Goal: Information Seeking & Learning: Learn about a topic

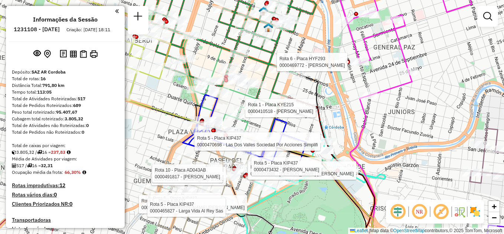
scroll to position [694, 0]
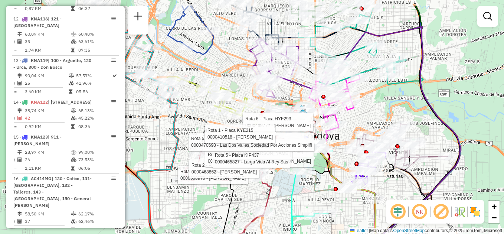
drag, startPoint x: 437, startPoint y: 75, endPoint x: 409, endPoint y: 105, distance: 41.0
click at [409, 105] on div "Rota 6 - Placa HYF293 0000469772 - [PERSON_NAME] Rota 5 - Placa KIP437 00004734…" at bounding box center [252, 117] width 504 height 234
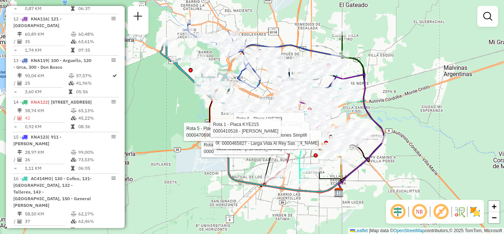
drag, startPoint x: 447, startPoint y: 66, endPoint x: 381, endPoint y: 81, distance: 67.5
click at [387, 83] on div "Rota 6 - Placa HYF293 0000469772 - [PERSON_NAME] Rota 5 - Placa KIP437 00004734…" at bounding box center [252, 117] width 504 height 234
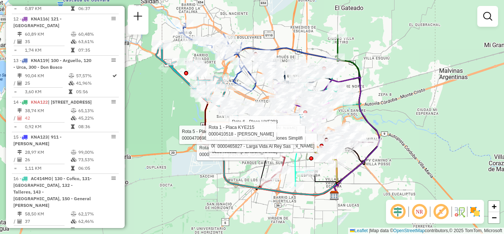
click at [358, 105] on icon at bounding box center [332, 136] width 93 height 118
select select "**********"
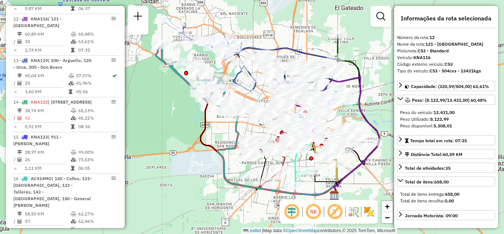
scroll to position [682, 0]
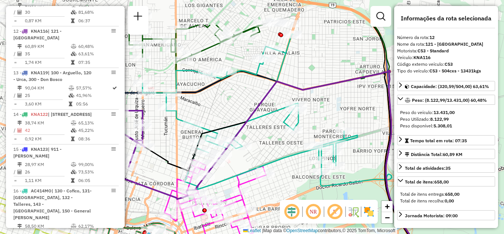
drag, startPoint x: 366, startPoint y: 86, endPoint x: 236, endPoint y: 134, distance: 139.0
click at [236, 134] on icon at bounding box center [259, 163] width 332 height 184
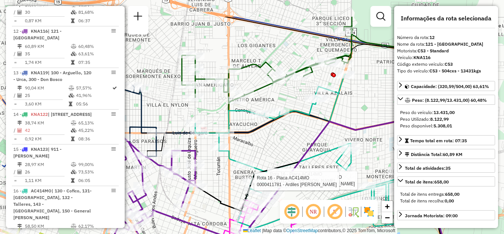
drag, startPoint x: 260, startPoint y: 113, endPoint x: 288, endPoint y: 135, distance: 35.9
click at [299, 141] on div "Rota 16 - Placa AC414MO 0000467994 - Vega [PERSON_NAME] 16 - Placa AC414MO 0000…" at bounding box center [252, 117] width 504 height 234
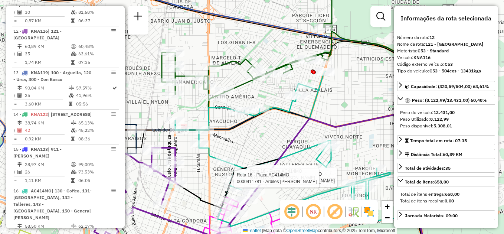
drag, startPoint x: 291, startPoint y: 139, endPoint x: 270, endPoint y: 136, distance: 21.5
click at [270, 136] on div "Rota 16 - Placa AC414MO 0000467994 - Vega [PERSON_NAME] 16 - Placa AC414MO 0000…" at bounding box center [252, 117] width 504 height 234
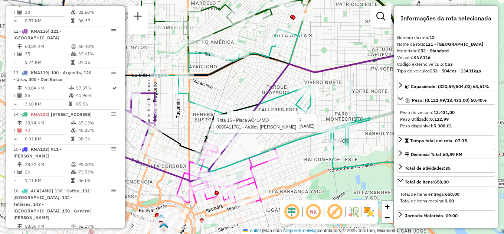
drag, startPoint x: 282, startPoint y: 147, endPoint x: 263, endPoint y: 93, distance: 57.6
click at [263, 93] on icon at bounding box center [259, 128] width 308 height 150
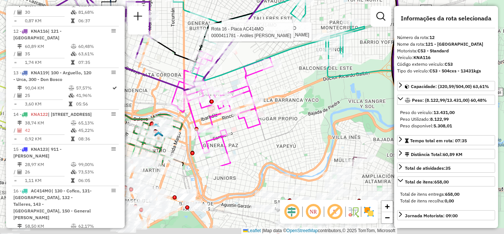
drag, startPoint x: 280, startPoint y: 169, endPoint x: 276, endPoint y: 55, distance: 114.1
click at [276, 55] on div "Rota 16 - Placa AC414MO 0000467994 - Vega [PERSON_NAME] 16 - Placa AC414MO 0000…" at bounding box center [252, 117] width 504 height 234
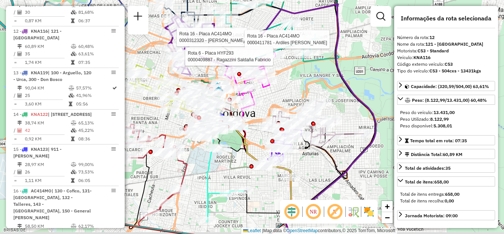
drag, startPoint x: 291, startPoint y: 115, endPoint x: 275, endPoint y: 81, distance: 37.7
click at [275, 81] on div "Rota 16 - Placa AC414MO 0000467994 - Vega [PERSON_NAME] 16 - Placa AC414MO 0000…" at bounding box center [252, 117] width 504 height 234
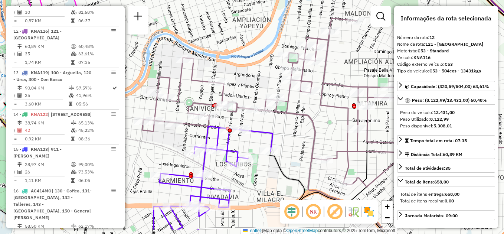
drag, startPoint x: 299, startPoint y: 111, endPoint x: 258, endPoint y: 84, distance: 48.9
click at [258, 84] on div "Rota 16 - Placa AC414MO 0000467994 - Vega [PERSON_NAME] 16 - Placa AC414MO 0000…" at bounding box center [252, 117] width 504 height 234
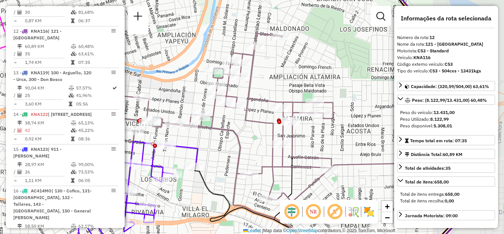
drag, startPoint x: 312, startPoint y: 123, endPoint x: 237, endPoint y: 139, distance: 76.6
click at [237, 139] on icon at bounding box center [255, 117] width 377 height 169
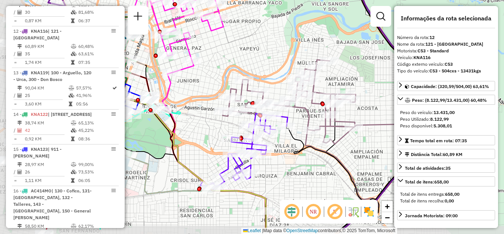
drag, startPoint x: 240, startPoint y: 154, endPoint x: 310, endPoint y: 125, distance: 76.1
click at [310, 125] on icon at bounding box center [317, 102] width 189 height 84
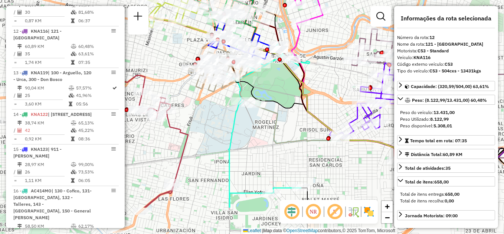
drag, startPoint x: 215, startPoint y: 140, endPoint x: 324, endPoint y: 88, distance: 121.1
click at [324, 88] on div "Rota 16 - Placa AC414MO 0000467994 - Vega [PERSON_NAME] 16 - Placa AC414MO 0000…" at bounding box center [252, 117] width 504 height 234
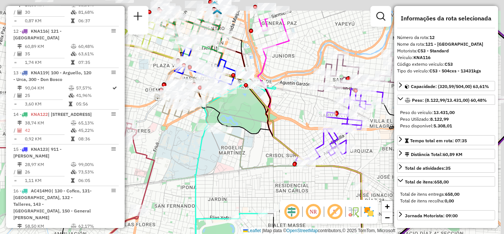
drag, startPoint x: 328, startPoint y: 77, endPoint x: 274, endPoint y: 181, distance: 117.5
click at [274, 181] on div "Rota 16 - Placa AC414MO 0000467994 - Vega [PERSON_NAME] 16 - Placa AC414MO 0000…" at bounding box center [252, 117] width 504 height 234
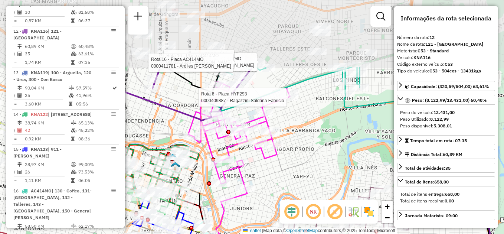
drag, startPoint x: 305, startPoint y: 106, endPoint x: 291, endPoint y: 171, distance: 66.1
click at [291, 171] on div "Rota 16 - Placa AC414MO 0000467994 - Vega [PERSON_NAME] 16 - Placa AC414MO 0000…" at bounding box center [252, 117] width 504 height 234
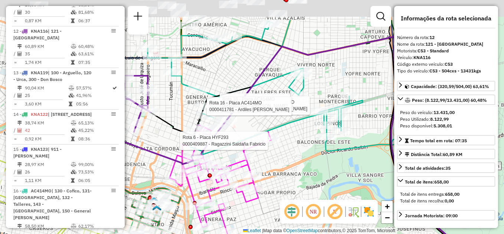
drag, startPoint x: 302, startPoint y: 122, endPoint x: 298, endPoint y: 176, distance: 53.6
click at [298, 176] on div "Rota 16 - Placa AC414MO 0000467994 - Vega [PERSON_NAME] 16 - Placa AC414MO 0000…" at bounding box center [252, 117] width 504 height 234
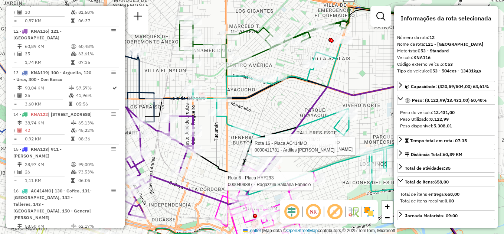
drag, startPoint x: 290, startPoint y: 146, endPoint x: 334, endPoint y: 177, distance: 53.1
click at [334, 177] on div "Rota 16 - Placa AC414MO 0000467994 - Vega [PERSON_NAME] 16 - Placa AC414MO 0000…" at bounding box center [252, 117] width 504 height 234
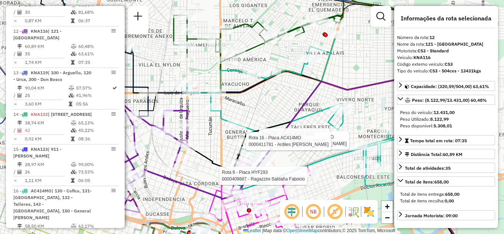
drag, startPoint x: 291, startPoint y: 101, endPoint x: 284, endPoint y: 94, distance: 10.5
click at [284, 94] on div "Rota 16 - Placa AC414MO 0000467994 - Vega [PERSON_NAME] 16 - Placa AC414MO 0000…" at bounding box center [252, 117] width 504 height 234
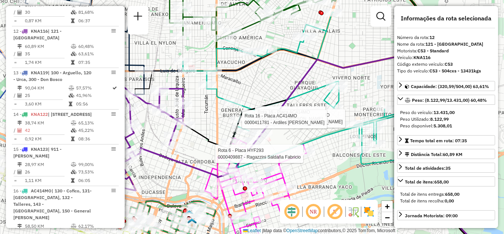
drag, startPoint x: 282, startPoint y: 100, endPoint x: 280, endPoint y: 79, distance: 20.6
click at [280, 79] on div "Rota 16 - Placa AC414MO 0000467994 - Vega [PERSON_NAME] 16 - Placa AC414MO 0000…" at bounding box center [252, 117] width 504 height 234
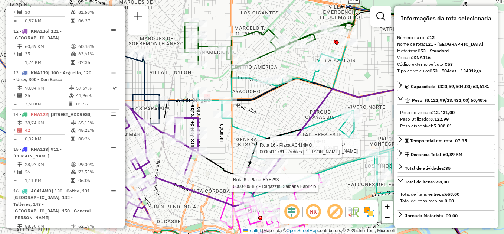
drag, startPoint x: 280, startPoint y: 79, endPoint x: 283, endPoint y: 100, distance: 20.8
click at [283, 100] on div "Rota 16 - Placa AC414MO 0000467994 - Vega [PERSON_NAME] 16 - Placa AC414MO 0000…" at bounding box center [252, 117] width 504 height 234
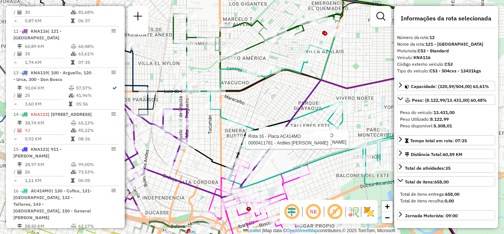
click at [339, 185] on div "Rota 16 - Placa AC414MO 0000467994 - Vega [PERSON_NAME] 16 - Placa AC414MO 0000…" at bounding box center [252, 117] width 504 height 234
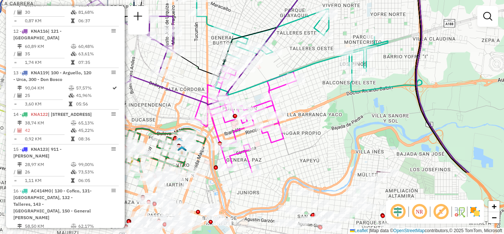
drag, startPoint x: 329, startPoint y: 198, endPoint x: 322, endPoint y: 115, distance: 83.8
click at [322, 115] on div "Janela de atendimento Grade de atendimento Capacidade Transportadoras Veículos …" at bounding box center [252, 117] width 504 height 234
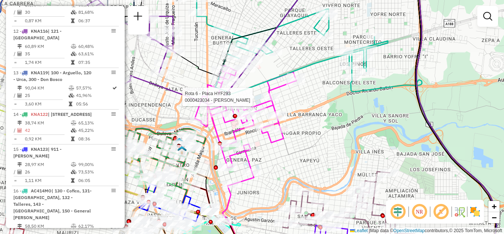
select select "**********"
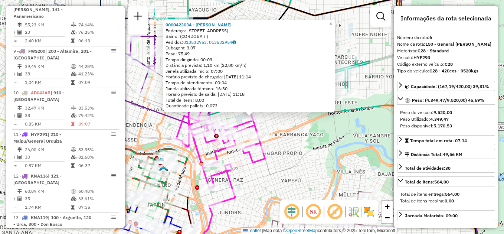
scroll to position [459, 0]
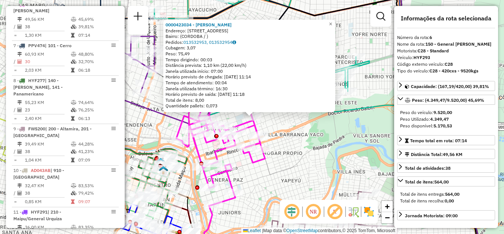
drag, startPoint x: 430, startPoint y: 118, endPoint x: 453, endPoint y: 118, distance: 22.3
click at [453, 118] on div "Peso Utilizado: 4.349,47" at bounding box center [446, 119] width 92 height 7
click at [326, 138] on div "0000423034 - [PERSON_NAME] Endereço: [STREET_ADDRESS] Pedidos: 013532953, 01353…" at bounding box center [252, 117] width 504 height 234
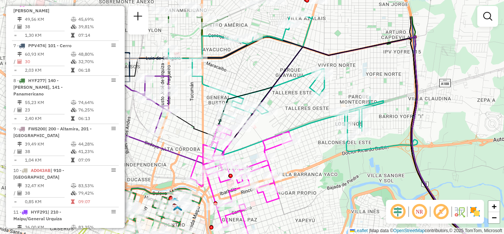
drag, startPoint x: 349, startPoint y: 124, endPoint x: 341, endPoint y: 150, distance: 27.3
click at [361, 175] on div "Janela de atendimento Grade de atendimento Capacidade Transportadoras Veículos …" at bounding box center [252, 117] width 504 height 234
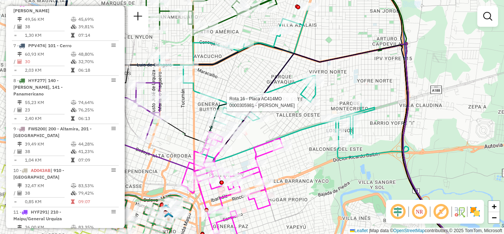
select select "**********"
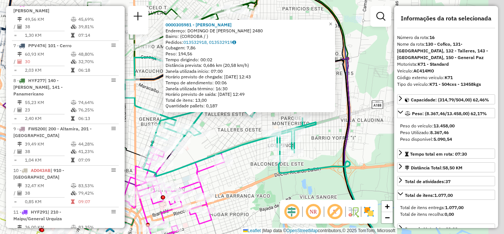
scroll to position [694, 0]
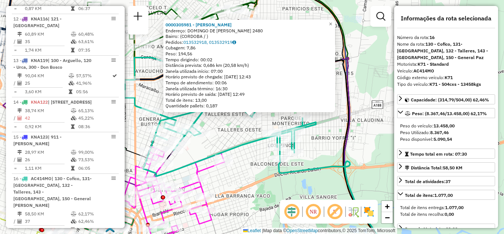
click at [258, 183] on div "Rota 16 - Placa AC414MO 0000305981 - Roldan Debora Soledad 0000305981 - [PERSON…" at bounding box center [252, 117] width 504 height 234
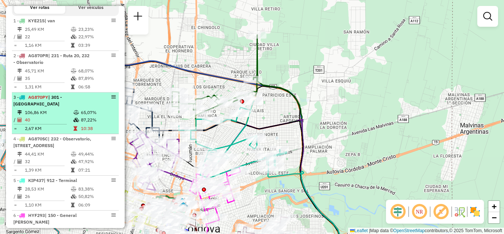
scroll to position [248, 0]
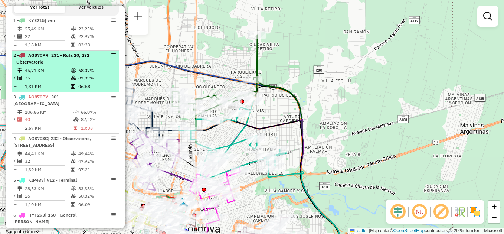
click at [67, 74] on td "45,71 KM" at bounding box center [48, 70] width 46 height 7
select select "**********"
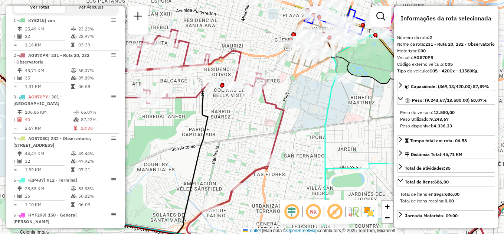
drag, startPoint x: 270, startPoint y: 95, endPoint x: 320, endPoint y: 124, distance: 58.1
click at [322, 124] on icon at bounding box center [363, 117] width 83 height 215
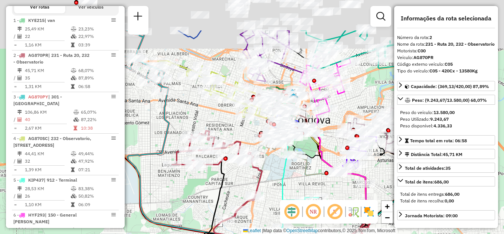
drag, startPoint x: 262, startPoint y: 129, endPoint x: 215, endPoint y: 188, distance: 75.6
click at [215, 188] on icon at bounding box center [286, 202] width 164 height 90
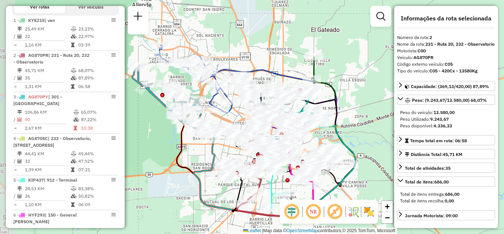
drag, startPoint x: 166, startPoint y: 147, endPoint x: 201, endPoint y: 153, distance: 35.4
click at [201, 153] on div "Janela de atendimento Grade de atendimento Capacidade Transportadoras Veículos …" at bounding box center [252, 117] width 504 height 234
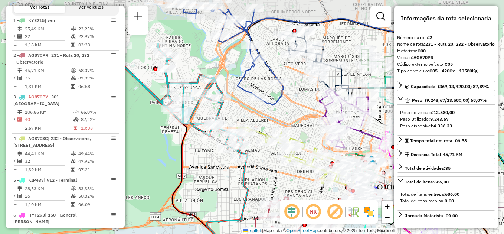
drag, startPoint x: 197, startPoint y: 153, endPoint x: 217, endPoint y: 185, distance: 38.0
click at [217, 185] on div "Janela de atendimento Grade de atendimento Capacidade Transportadoras Veículos …" at bounding box center [252, 117] width 504 height 234
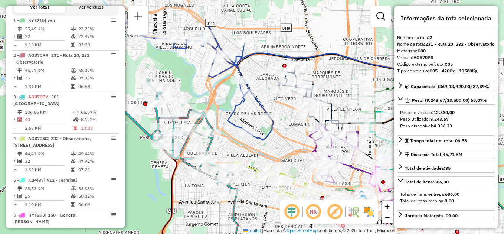
drag, startPoint x: 217, startPoint y: 175, endPoint x: 219, endPoint y: 185, distance: 9.9
click at [209, 203] on div "Janela de atendimento Grade de atendimento Capacidade Transportadoras Veículos …" at bounding box center [252, 117] width 504 height 234
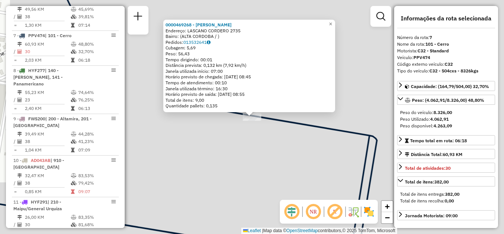
scroll to position [494, 0]
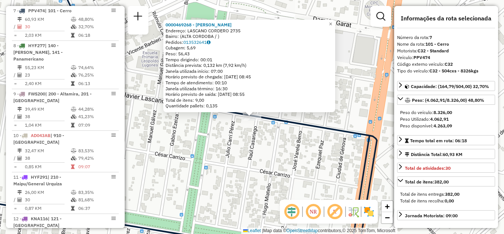
click at [267, 156] on div "0000469268 - Ocampo [PERSON_NAME]: LASCANO CORDERO 2735 Bairro: ([GEOGRAPHIC_DA…" at bounding box center [252, 117] width 504 height 234
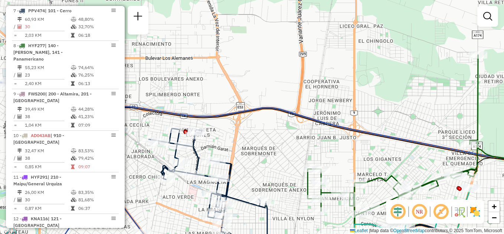
drag, startPoint x: 170, startPoint y: 193, endPoint x: 217, endPoint y: 55, distance: 145.5
click at [217, 55] on div "Janela de atendimento Grade de atendimento Capacidade Transportadoras Veículos …" at bounding box center [252, 117] width 504 height 234
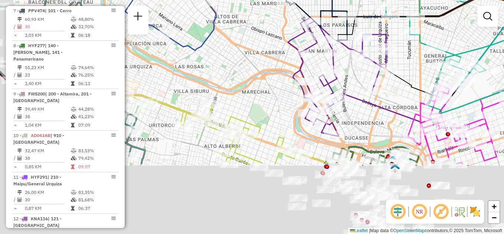
drag, startPoint x: 211, startPoint y: 162, endPoint x: 255, endPoint y: 25, distance: 143.6
click at [255, 25] on div "Rota 7 - Placa PPV474 0000473349 - Altamirano [PERSON_NAME] 7 - Placa PPV474 00…" at bounding box center [252, 117] width 504 height 234
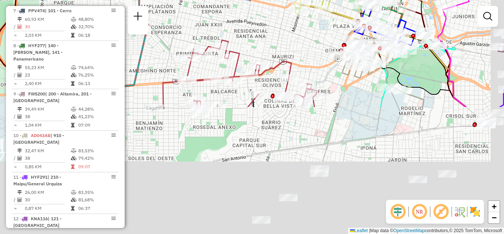
drag, startPoint x: 221, startPoint y: 193, endPoint x: 195, endPoint y: 32, distance: 163.0
click at [195, 32] on div "Rota 7 - Placa PPV474 0000473349 - Altamirano [PERSON_NAME] 7 - Placa PPV474 00…" at bounding box center [252, 117] width 504 height 234
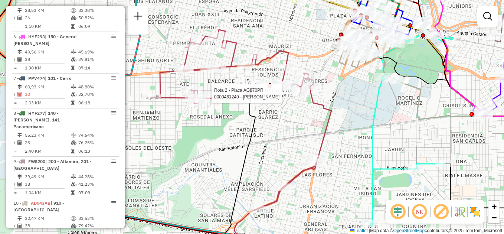
select select "**********"
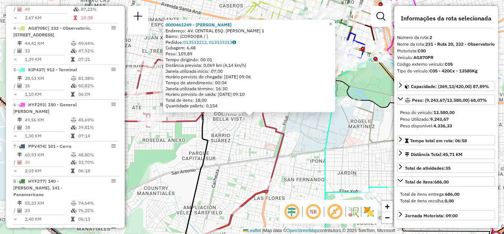
scroll to position [299, 0]
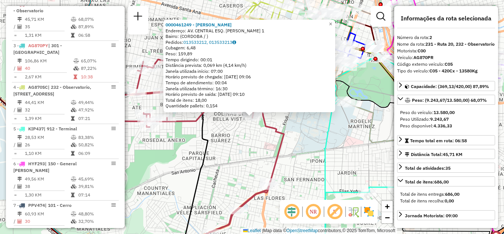
click at [235, 162] on div "0000461249 - [PERSON_NAME] Endereço: AV. CENTRAL ESQ. ELPIDIO GONZALEZ 1 Bairro…" at bounding box center [252, 117] width 504 height 234
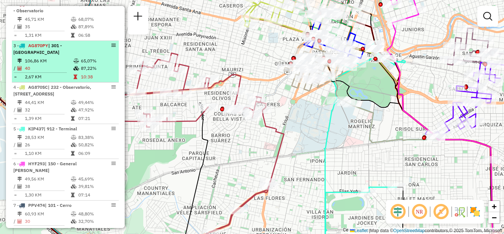
click at [69, 58] on td "106,86 KM" at bounding box center [49, 60] width 49 height 7
select select "**********"
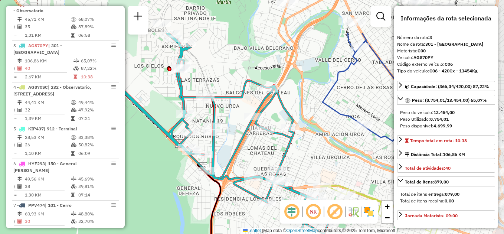
drag, startPoint x: 231, startPoint y: 105, endPoint x: 147, endPoint y: 160, distance: 99.8
click at [147, 160] on div "Janela de atendimento Grade de atendimento Capacidade Transportadoras Veículos …" at bounding box center [252, 117] width 504 height 234
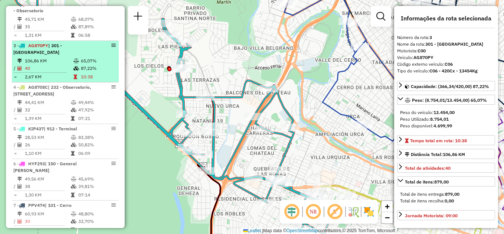
click at [45, 62] on td "106,86 KM" at bounding box center [49, 60] width 49 height 7
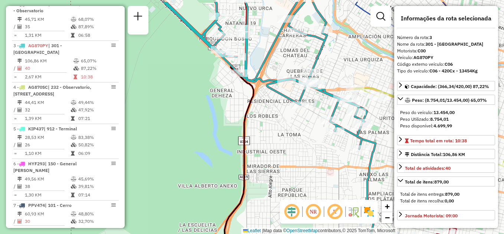
drag, startPoint x: 214, startPoint y: 103, endPoint x: 126, endPoint y: 184, distance: 119.8
click at [126, 184] on div "Janela de atendimento Grade de atendimento Capacidade Transportadoras Veículos …" at bounding box center [252, 117] width 504 height 234
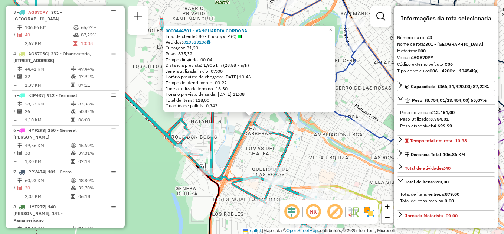
scroll to position [341, 0]
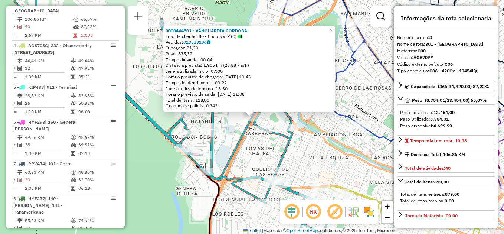
click at [313, 152] on div "0000444501 - VANGUARDIA CORDOBA Tipo de cliente: 80 - Chopp/VIP (C) Pedidos: 01…" at bounding box center [252, 117] width 504 height 234
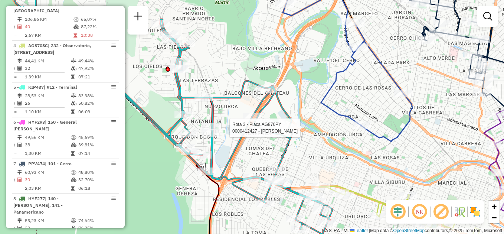
select select "**********"
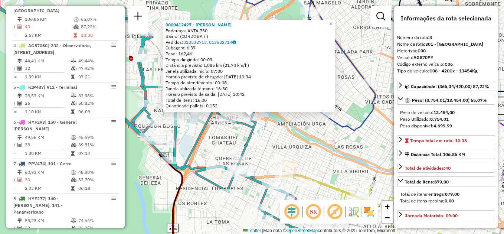
click at [262, 145] on div "0000412427 - [PERSON_NAME]: ANTA 730 Bairro: ([GEOGRAPHIC_DATA] / ) Pedidos: 01…" at bounding box center [252, 117] width 504 height 234
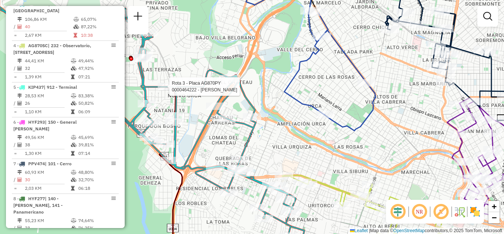
select select "**********"
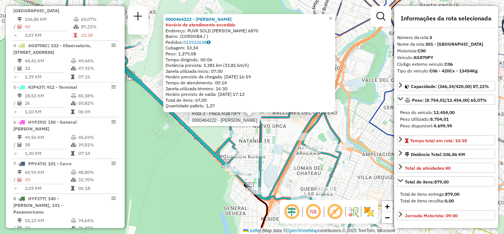
click at [183, 147] on div "Rota 3 - Placa AG870PY 0000464222 - Moya Agustin 0000464222 - [PERSON_NAME] de …" at bounding box center [252, 117] width 504 height 234
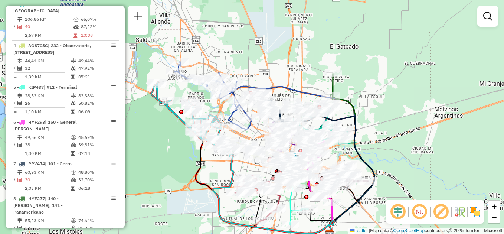
drag, startPoint x: 192, startPoint y: 170, endPoint x: 189, endPoint y: 146, distance: 23.9
click at [189, 146] on div "Janela de atendimento Grade de atendimento Capacidade Transportadoras Veículos …" at bounding box center [252, 117] width 504 height 234
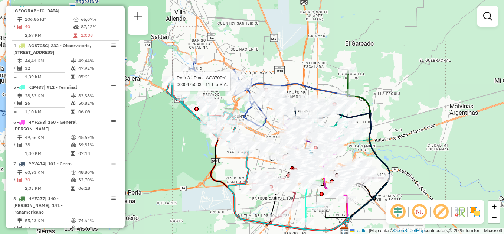
select select "**********"
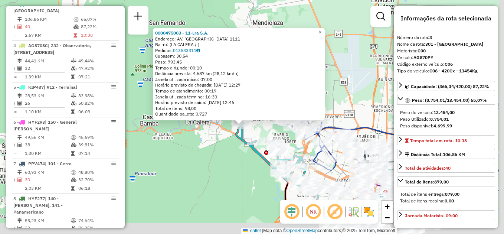
drag, startPoint x: 255, startPoint y: 178, endPoint x: 191, endPoint y: 100, distance: 101.0
click at [191, 100] on div "0000475003 - 11-[PERSON_NAME]: AV. [GEOGRAPHIC_DATA] 1111 Bairro: ([GEOGRAPHIC_…" at bounding box center [252, 117] width 504 height 234
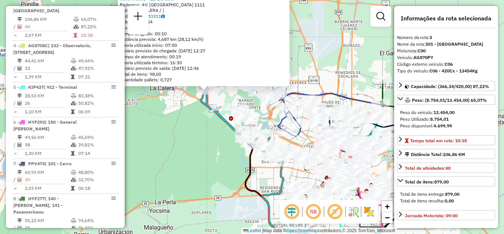
click at [195, 153] on div "0000475003 - 11-[PERSON_NAME]: AV. [GEOGRAPHIC_DATA] 1111 Bairro: ([GEOGRAPHIC_…" at bounding box center [252, 117] width 504 height 234
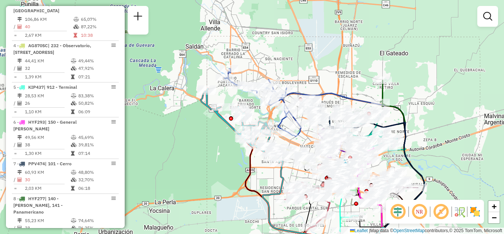
click at [187, 131] on div "Janela de atendimento Grade de atendimento Capacidade Transportadoras Veículos …" at bounding box center [252, 117] width 504 height 234
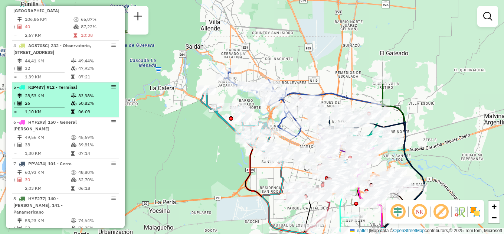
click at [55, 107] on td "26" at bounding box center [48, 103] width 46 height 7
select select "**********"
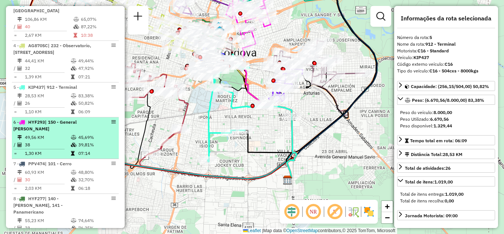
click at [49, 144] on td "38" at bounding box center [48, 144] width 46 height 7
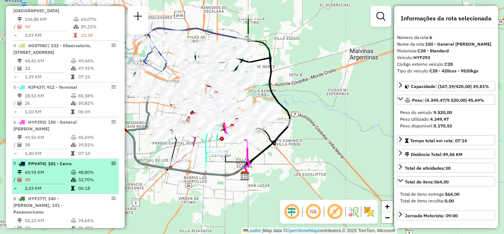
click at [50, 186] on td "2,03 KM" at bounding box center [48, 188] width 46 height 7
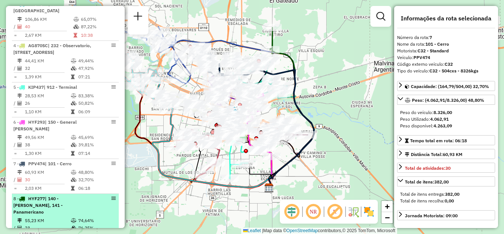
click at [54, 217] on td "55,23 KM" at bounding box center [48, 220] width 46 height 7
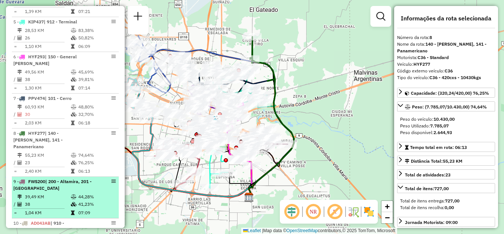
scroll to position [452, 0]
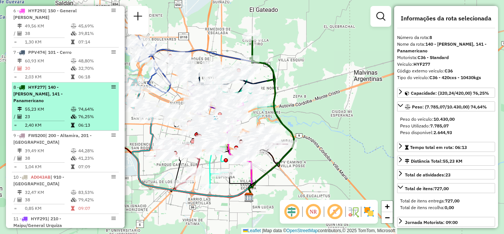
click at [59, 97] on div "8 - HYF277 | 140 - [PERSON_NAME], 141 - Panamericano" at bounding box center [52, 94] width 79 height 20
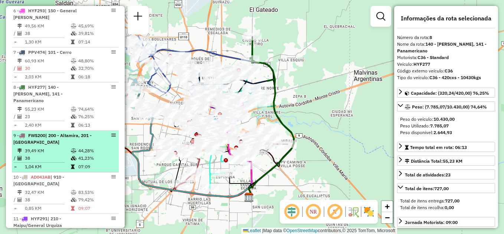
click at [63, 136] on div "9 - FWS200 | 200 - [GEOGRAPHIC_DATA], 201 - [GEOGRAPHIC_DATA]" at bounding box center [52, 138] width 79 height 13
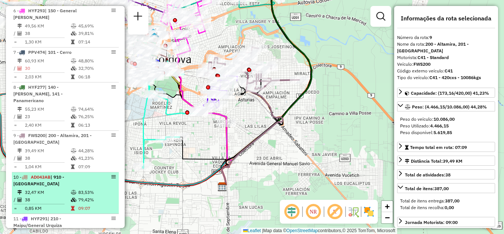
click at [53, 179] on div "10 - AD043AB | 910 - [GEOGRAPHIC_DATA]" at bounding box center [52, 180] width 79 height 13
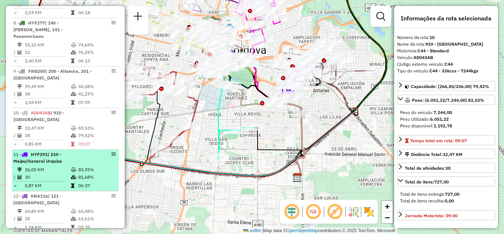
scroll to position [527, 0]
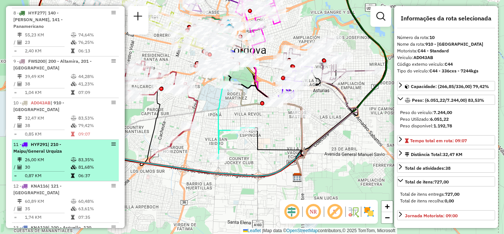
click at [61, 156] on td "26,00 KM" at bounding box center [48, 159] width 46 height 7
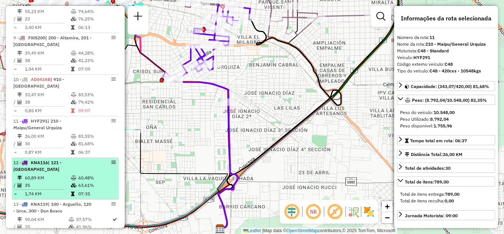
scroll to position [564, 0]
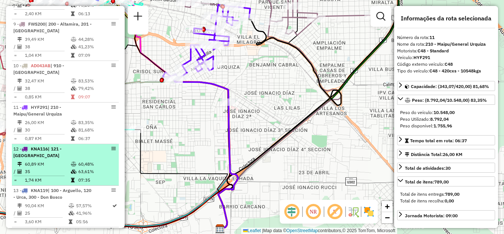
click at [65, 151] on div "12 - KNA116 | 121 - [GEOGRAPHIC_DATA]" at bounding box center [52, 152] width 79 height 13
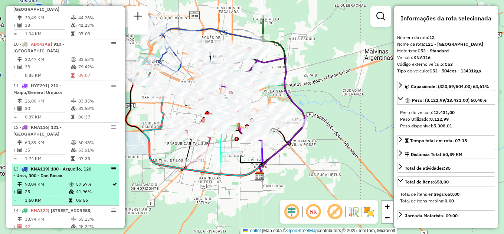
scroll to position [601, 0]
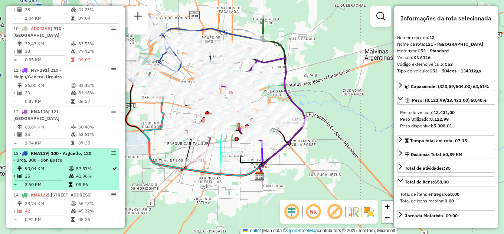
click at [58, 165] on td "90,04 KM" at bounding box center [47, 168] width 44 height 7
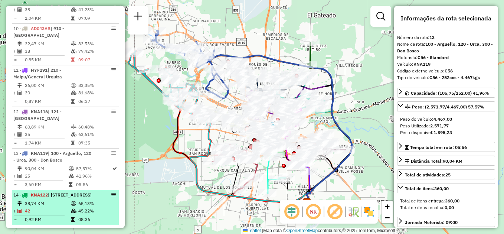
click at [66, 201] on td "38,74 KM" at bounding box center [48, 203] width 46 height 7
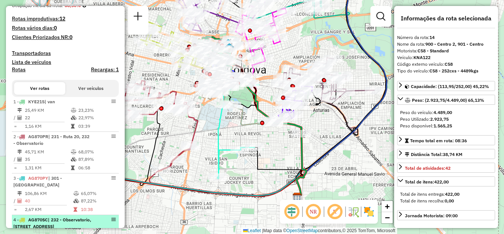
scroll to position [260, 0]
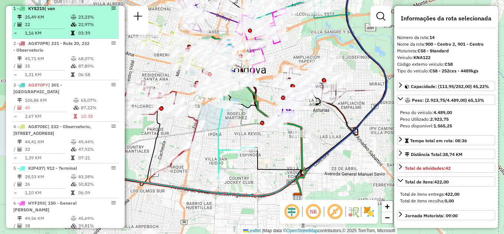
click at [55, 21] on td "25,49 KM" at bounding box center [48, 16] width 46 height 7
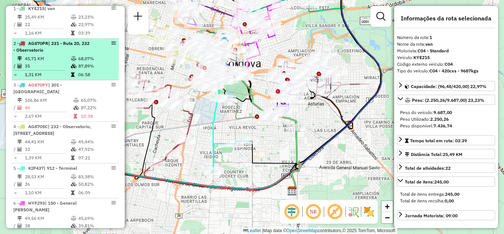
click at [64, 61] on td "45,71 KM" at bounding box center [48, 58] width 46 height 7
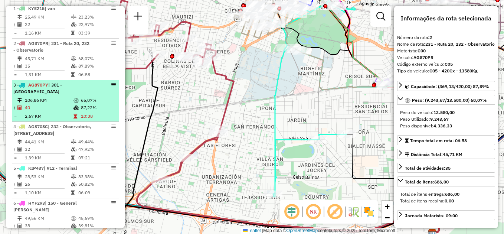
click at [59, 106] on td "40" at bounding box center [49, 107] width 49 height 7
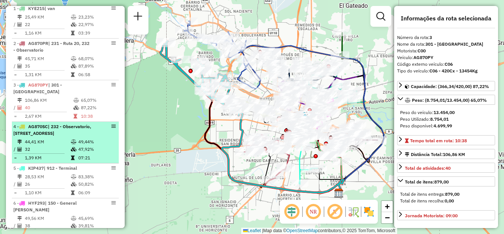
click at [55, 136] on span "| 232 - Observatorio, [STREET_ADDRESS]" at bounding box center [52, 130] width 78 height 12
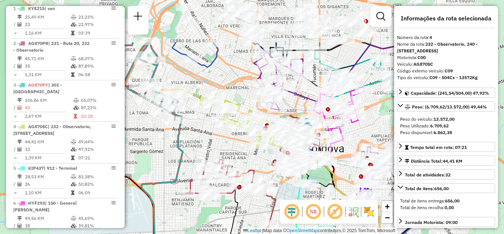
drag, startPoint x: 263, startPoint y: 130, endPoint x: 287, endPoint y: 195, distance: 70.3
click at [287, 195] on div "Janela de atendimento Grade de atendimento Capacidade Transportadoras Veículos …" at bounding box center [252, 117] width 504 height 234
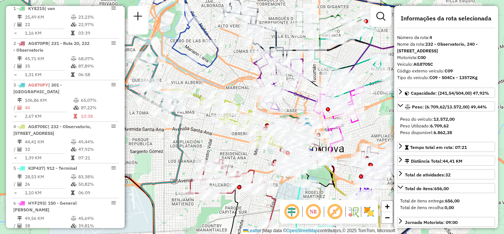
drag, startPoint x: 204, startPoint y: 137, endPoint x: 203, endPoint y: 155, distance: 17.8
click at [204, 156] on div "Janela de atendimento Grade de atendimento Capacidade Transportadoras Veículos …" at bounding box center [252, 117] width 504 height 234
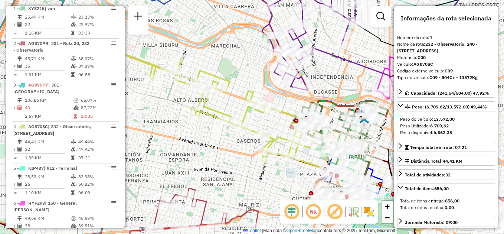
drag, startPoint x: 253, startPoint y: 126, endPoint x: 181, endPoint y: 118, distance: 72.9
click at [181, 118] on div "Janela de atendimento Grade de atendimento Capacidade Transportadoras Veículos …" at bounding box center [252, 117] width 504 height 234
click at [227, 134] on div "Janela de atendimento Grade de atendimento Capacidade Transportadoras Veículos …" at bounding box center [252, 117] width 504 height 234
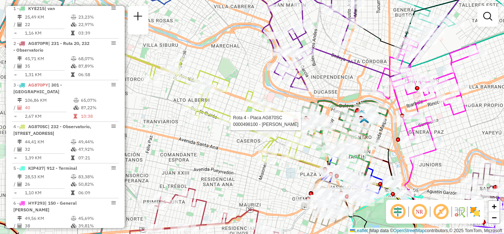
select select "**********"
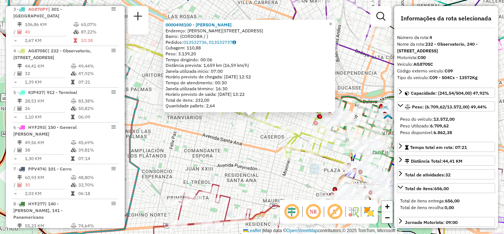
scroll to position [376, 0]
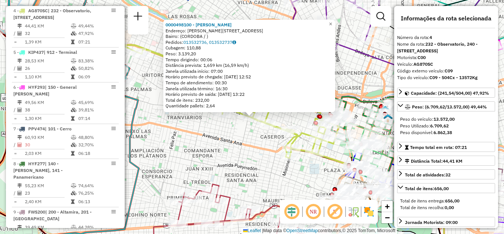
click at [218, 137] on div "0000498100 - [PERSON_NAME]: [PERSON_NAME][STREET_ADDRESS] Pedidos: 013532736, 0…" at bounding box center [252, 117] width 504 height 234
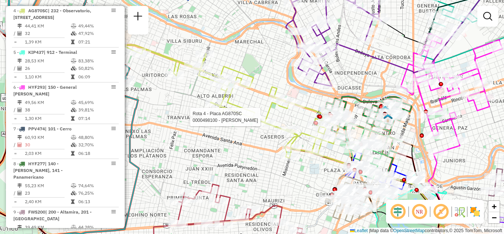
select select "**********"
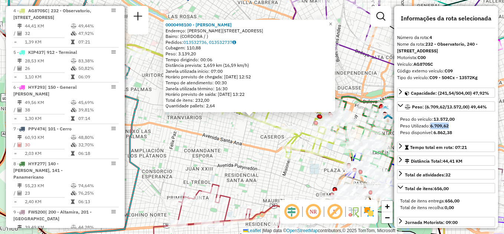
drag, startPoint x: 432, startPoint y: 124, endPoint x: 449, endPoint y: 126, distance: 17.1
click at [449, 126] on strong "6.709,62" at bounding box center [439, 126] width 19 height 6
drag, startPoint x: 449, startPoint y: 126, endPoint x: 430, endPoint y: 108, distance: 26.6
click at [430, 108] on span "Peso: (6.709,62/13.572,00) 49,44%" at bounding box center [449, 107] width 75 height 6
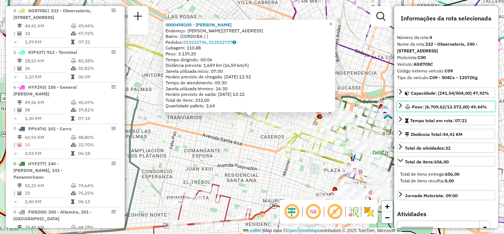
click at [428, 108] on span "Peso: (6.709,62/13.572,00) 49,44%" at bounding box center [449, 107] width 75 height 6
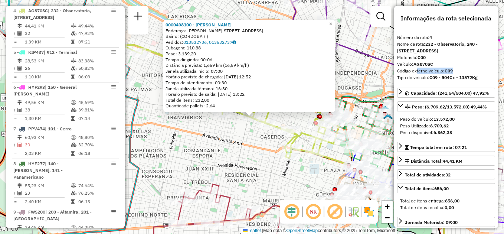
drag, startPoint x: 416, startPoint y: 70, endPoint x: 469, endPoint y: 69, distance: 53.9
click at [469, 69] on div "Código externo veículo: C09" at bounding box center [446, 71] width 98 height 7
click at [241, 165] on div "0000498100 - [PERSON_NAME]: [PERSON_NAME][STREET_ADDRESS] Pedidos: 013532736, 0…" at bounding box center [252, 117] width 504 height 234
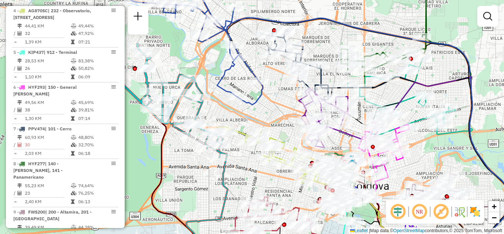
drag, startPoint x: 242, startPoint y: 159, endPoint x: 310, endPoint y: 146, distance: 68.8
click at [280, 178] on div "Janela de atendimento Grade de atendimento Capacidade Transportadoras Veículos …" at bounding box center [252, 117] width 504 height 234
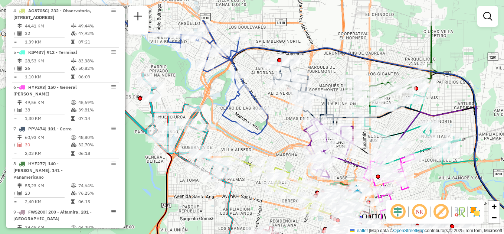
drag, startPoint x: 276, startPoint y: 106, endPoint x: 281, endPoint y: 139, distance: 33.5
click at [281, 139] on div "Janela de atendimento Grade de atendimento Capacidade Transportadoras Veículos …" at bounding box center [252, 117] width 504 height 234
select select "**********"
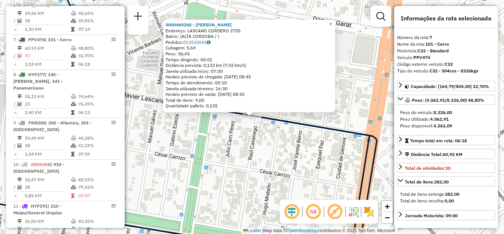
scroll to position [494, 0]
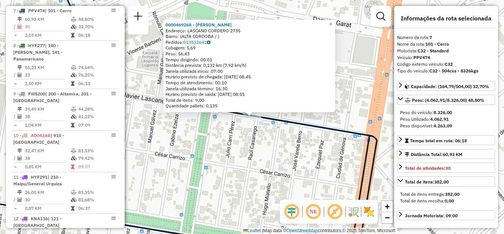
click at [263, 138] on div "0000469268 - Ocampo [PERSON_NAME]: LASCANO CORDERO 2735 Bairro: ([GEOGRAPHIC_DA…" at bounding box center [252, 117] width 504 height 234
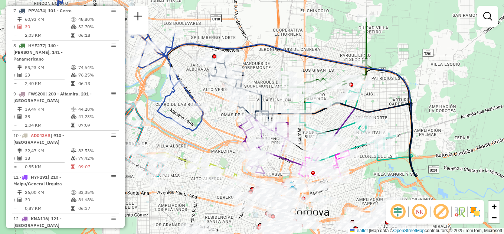
drag, startPoint x: 177, startPoint y: 169, endPoint x: 215, endPoint y: 47, distance: 128.4
click at [215, 47] on div "Rota 7 - Placa PPV474 0000452431 - ALZONN S.A.S. Janela de atendimento Grade de…" at bounding box center [252, 117] width 504 height 234
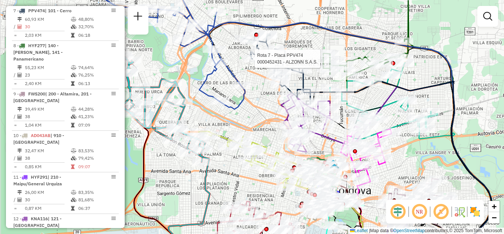
drag, startPoint x: 217, startPoint y: 80, endPoint x: 252, endPoint y: 101, distance: 40.6
click at [252, 101] on div "Rota 7 - Placa PPV474 0000452431 - ALZONN S.A.S. Janela de atendimento Grade de…" at bounding box center [252, 117] width 504 height 234
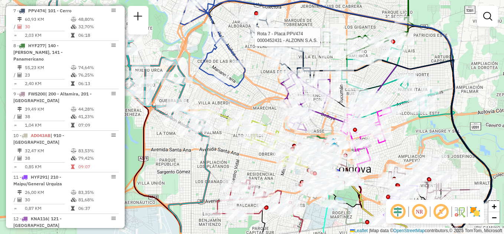
drag, startPoint x: 250, startPoint y: 115, endPoint x: 253, endPoint y: 105, distance: 10.7
click at [253, 105] on div "Rota 7 - Placa PPV474 0000452431 - ALZONN S.A.S. Janela de atendimento Grade de…" at bounding box center [252, 117] width 504 height 234
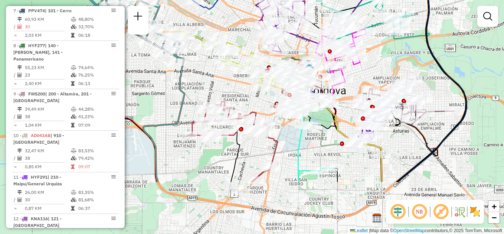
drag, startPoint x: 248, startPoint y: 147, endPoint x: 222, endPoint y: 72, distance: 79.9
click at [222, 72] on div "Rota 7 - Placa PPV474 0000452431 - ALZONN S.A.S. Janela de atendimento Grade de…" at bounding box center [252, 117] width 504 height 234
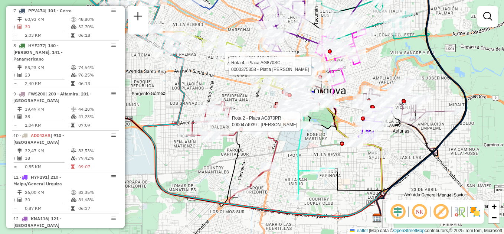
select select "**********"
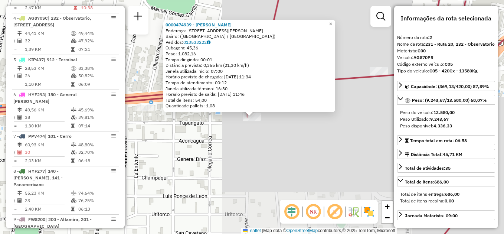
scroll to position [299, 0]
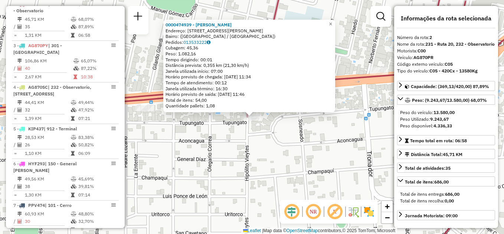
click at [225, 156] on div "0000474939 - [PERSON_NAME] [PERSON_NAME]: [STREET_ADDRESS][PERSON_NAME] Pedidos…" at bounding box center [252, 117] width 504 height 234
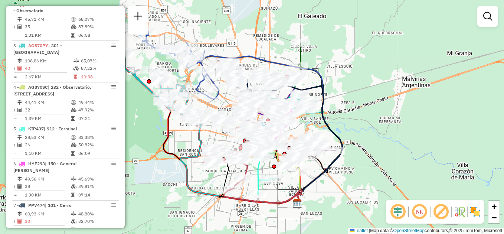
drag, startPoint x: 202, startPoint y: 105, endPoint x: 201, endPoint y: 138, distance: 32.7
click at [201, 138] on icon at bounding box center [242, 161] width 122 height 85
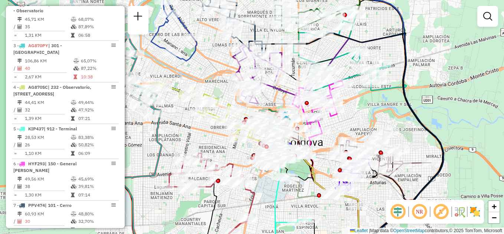
drag, startPoint x: 237, startPoint y: 132, endPoint x: 198, endPoint y: 129, distance: 39.5
click at [198, 129] on div "Janela de atendimento Grade de atendimento Capacidade Transportadoras Veículos …" at bounding box center [252, 117] width 504 height 234
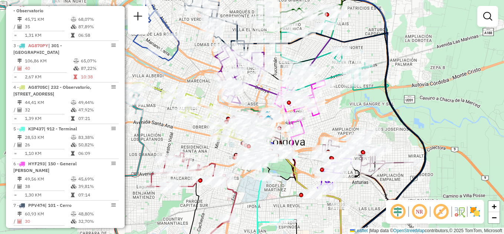
click at [438, 71] on div "Janela de atendimento Grade de atendimento Capacidade Transportadoras Veículos …" at bounding box center [252, 117] width 504 height 234
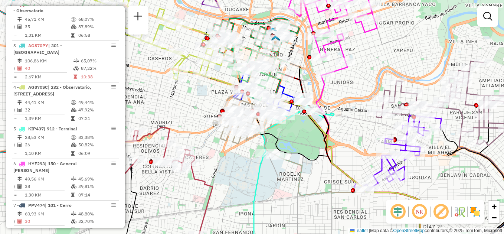
click at [311, 174] on div "Janela de atendimento Grade de atendimento Capacidade Transportadoras Veículos …" at bounding box center [252, 117] width 504 height 234
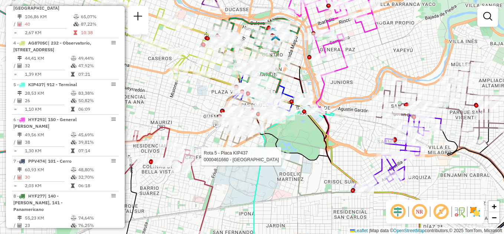
select select "**********"
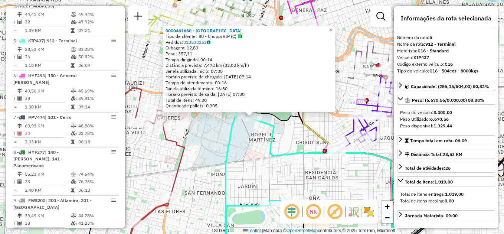
scroll to position [424, 0]
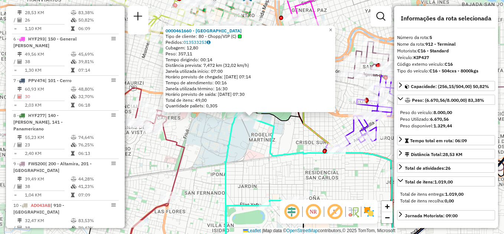
click at [209, 146] on div "0000461660 - [GEOGRAPHIC_DATA] Tipo de cliente: 80 - Chopp/VIP (C) Pedidos: 013…" at bounding box center [252, 117] width 504 height 234
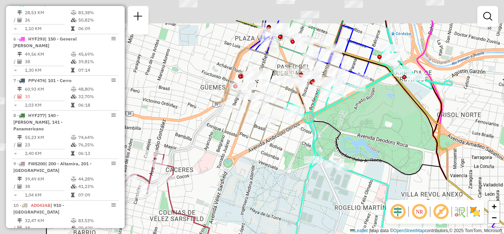
drag, startPoint x: 204, startPoint y: 118, endPoint x: 272, endPoint y: 169, distance: 84.7
click at [272, 169] on div "Janela de atendimento Grade de atendimento Capacidade Transportadoras Veículos …" at bounding box center [252, 117] width 504 height 234
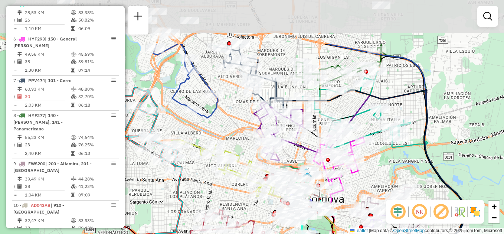
drag, startPoint x: 198, startPoint y: 53, endPoint x: 217, endPoint y: 126, distance: 75.0
click at [217, 126] on div "Janela de atendimento Grade de atendimento Capacidade Transportadoras Veículos …" at bounding box center [252, 117] width 504 height 234
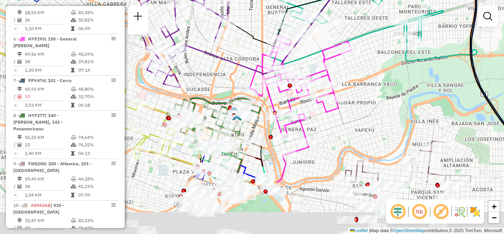
drag, startPoint x: 381, startPoint y: 117, endPoint x: 364, endPoint y: 84, distance: 37.6
click at [371, 83] on div "Janela de atendimento Grade de atendimento Capacidade Transportadoras Veículos …" at bounding box center [252, 117] width 504 height 234
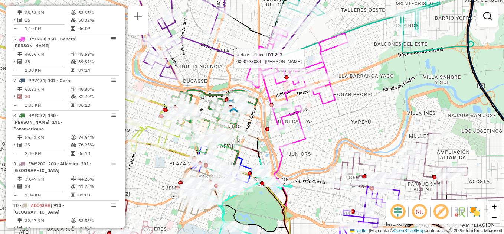
select select "**********"
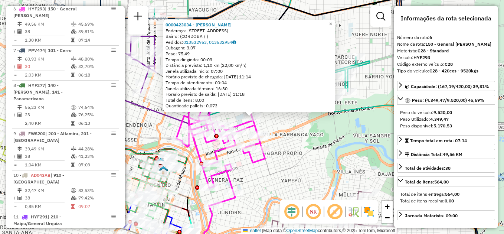
scroll to position [459, 0]
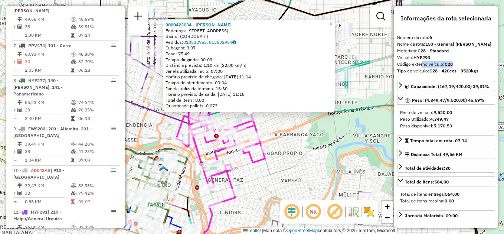
drag, startPoint x: 421, startPoint y: 63, endPoint x: 462, endPoint y: 62, distance: 40.9
click at [462, 62] on div "Código externo veículo: C28" at bounding box center [446, 64] width 98 height 7
click at [320, 141] on div "0000423034 - [PERSON_NAME] Endereço: [STREET_ADDRESS] Pedidos: 013532953, 01353…" at bounding box center [252, 117] width 504 height 234
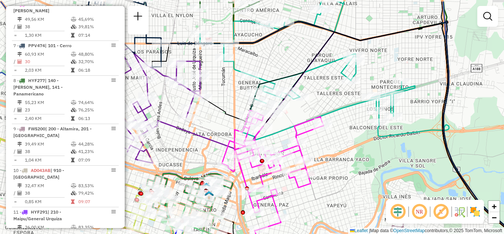
drag, startPoint x: 296, startPoint y: 137, endPoint x: 318, endPoint y: 143, distance: 23.4
click at [338, 162] on div "Janela de atendimento Grade de atendimento Capacidade Transportadoras Veículos …" at bounding box center [252, 117] width 504 height 234
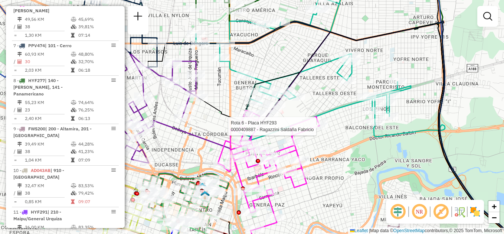
select select "**********"
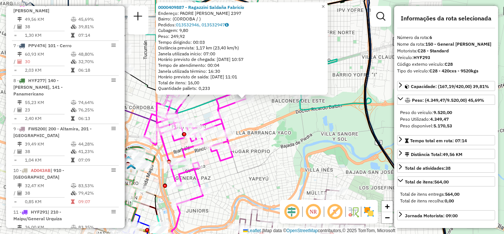
drag, startPoint x: 325, startPoint y: 160, endPoint x: 319, endPoint y: 149, distance: 13.0
click at [319, 149] on div "0000409887 - Ragazzini Saldaña [PERSON_NAME]: [STREET_ADDRESS][PERSON_NAME] Ped…" at bounding box center [252, 117] width 504 height 234
click at [273, 184] on div "0000409887 - Ragazzini Saldaña [PERSON_NAME]: [STREET_ADDRESS][PERSON_NAME] Ped…" at bounding box center [252, 117] width 504 height 234
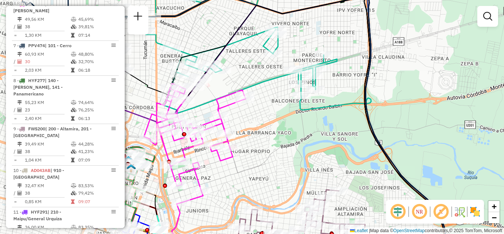
click at [251, 155] on div "Janela de atendimento Grade de atendimento Capacidade Transportadoras Veículos …" at bounding box center [252, 117] width 504 height 234
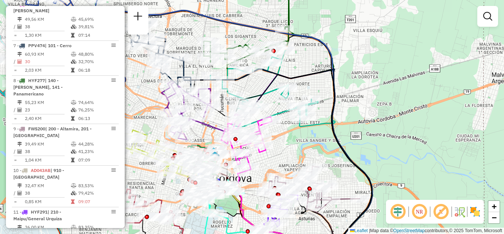
drag, startPoint x: 287, startPoint y: 81, endPoint x: 338, endPoint y: 71, distance: 51.9
click at [338, 71] on icon at bounding box center [307, 161] width 130 height 182
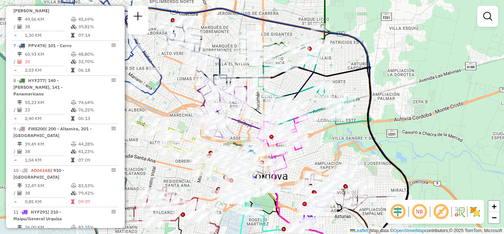
drag, startPoint x: 163, startPoint y: 98, endPoint x: 180, endPoint y: 103, distance: 17.8
click at [180, 103] on div "Janela de atendimento Grade de atendimento Capacidade Transportadoras Veículos …" at bounding box center [252, 117] width 504 height 234
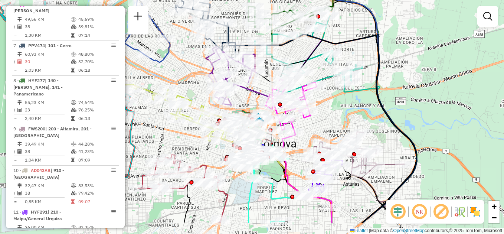
drag, startPoint x: 193, startPoint y: 108, endPoint x: 193, endPoint y: 74, distance: 34.5
click at [193, 74] on div "Janela de atendimento Grade de atendimento Capacidade Transportadoras Veículos …" at bounding box center [252, 117] width 504 height 234
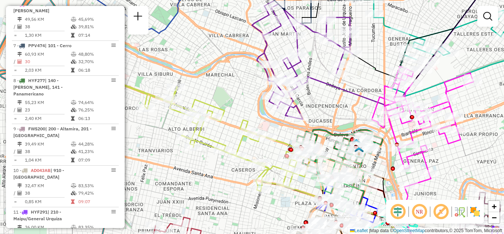
drag, startPoint x: 182, startPoint y: 79, endPoint x: 205, endPoint y: 64, distance: 27.2
click at [205, 64] on div "Janela de atendimento Grade de atendimento Capacidade Transportadoras Veículos …" at bounding box center [252, 117] width 504 height 234
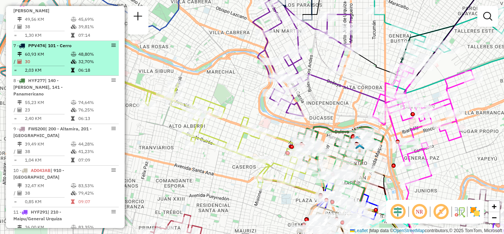
click at [67, 63] on td "30" at bounding box center [48, 61] width 46 height 7
select select "**********"
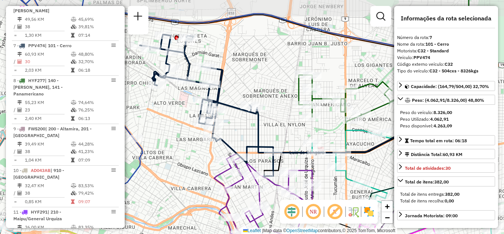
drag, startPoint x: 230, startPoint y: 93, endPoint x: 168, endPoint y: 113, distance: 65.5
click at [168, 113] on div "Janela de atendimento Grade de atendimento Capacidade Transportadoras Veículos …" at bounding box center [252, 117] width 504 height 234
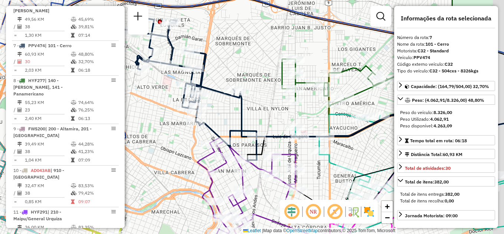
drag, startPoint x: 248, startPoint y: 79, endPoint x: 232, endPoint y: 63, distance: 23.1
click at [232, 63] on div "Janela de atendimento Grade de atendimento Capacidade Transportadoras Veículos …" at bounding box center [252, 117] width 504 height 234
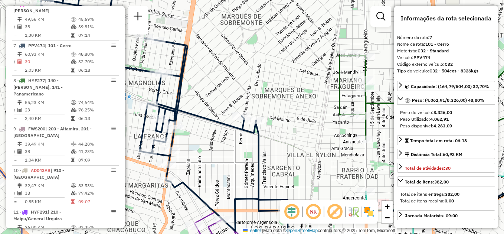
click at [227, 74] on div "Janela de atendimento Grade de atendimento Capacidade Transportadoras Veículos …" at bounding box center [252, 117] width 504 height 234
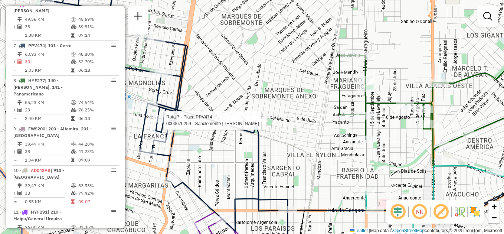
select select "**********"
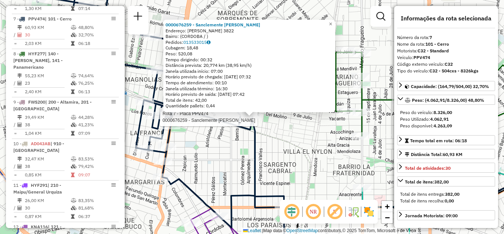
scroll to position [494, 0]
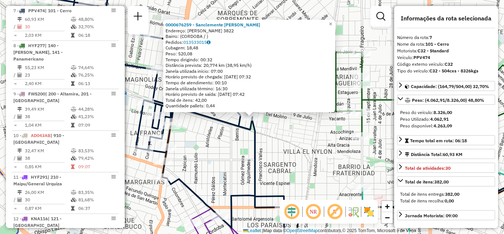
click at [286, 150] on div "0000676259 - Sanclemente [PERSON_NAME]: [PERSON_NAME] 3822 Bairro: ([GEOGRAPHIC…" at bounding box center [252, 117] width 504 height 234
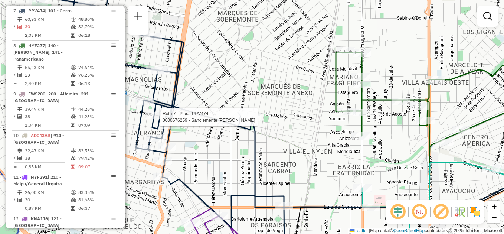
select select "**********"
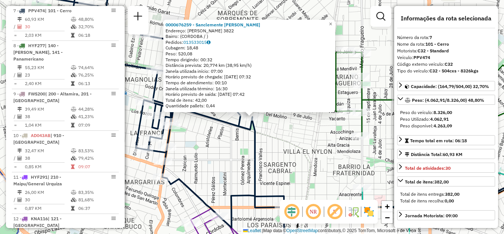
click at [216, 146] on div "0000676259 - Sanclemente [PERSON_NAME]: [PERSON_NAME] 3822 Bairro: ([GEOGRAPHIC…" at bounding box center [252, 117] width 504 height 234
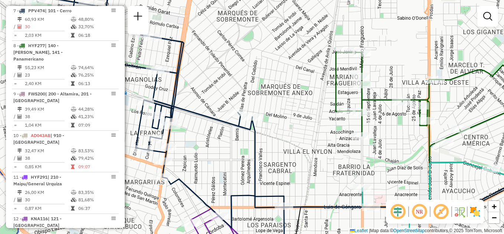
click at [281, 56] on div "Janela de atendimento Grade de atendimento Capacidade Transportadoras Veículos …" at bounding box center [252, 117] width 504 height 234
select select "**********"
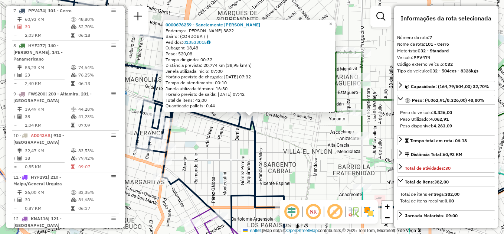
click at [226, 145] on div "0000676259 - Sanclemente [PERSON_NAME]: [PERSON_NAME] 3822 Bairro: ([GEOGRAPHIC…" at bounding box center [252, 117] width 504 height 234
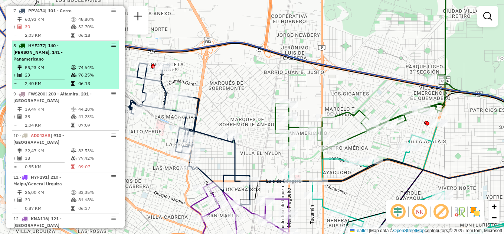
click at [53, 71] on td "23" at bounding box center [48, 74] width 46 height 7
select select "**********"
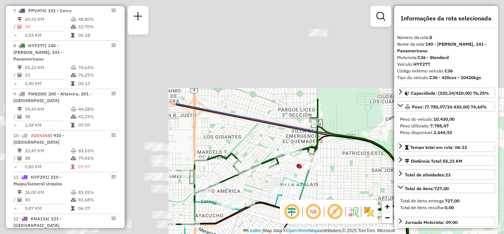
drag, startPoint x: 279, startPoint y: 79, endPoint x: 505, endPoint y: 214, distance: 263.8
click at [504, 214] on html "Aguarde... Pop-up bloqueado! Seu navegador bloqueou automáticamente a abertura …" at bounding box center [252, 117] width 504 height 234
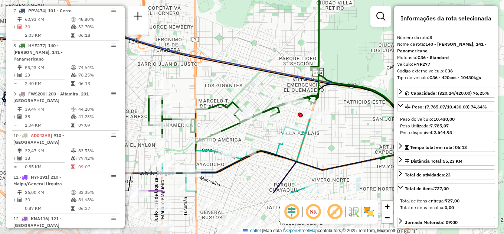
drag, startPoint x: 281, startPoint y: 130, endPoint x: 282, endPoint y: 65, distance: 64.3
click at [282, 65] on div "Janela de atendimento Grade de atendimento Capacidade Transportadoras Veículos …" at bounding box center [252, 117] width 504 height 234
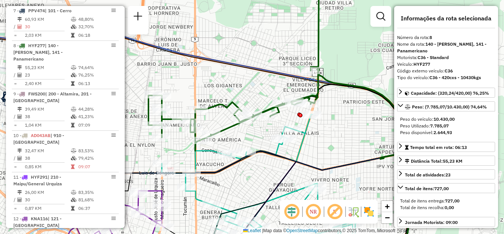
click at [260, 85] on div "Janela de atendimento Grade de atendimento Capacidade Transportadoras Veículos …" at bounding box center [252, 117] width 504 height 234
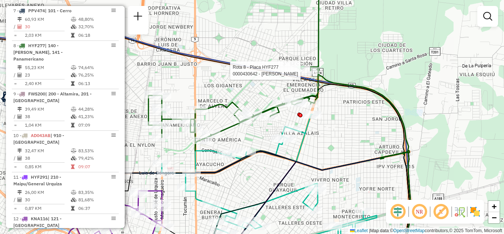
select select "**********"
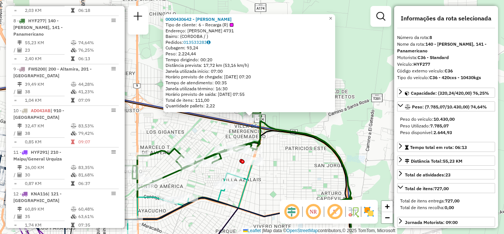
scroll to position [529, 0]
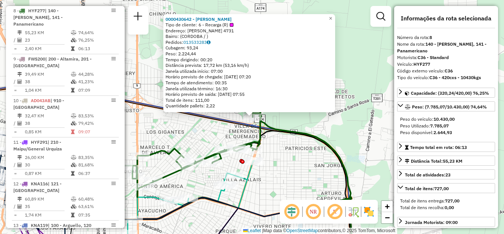
click at [162, 142] on div "0000430642 - [PERSON_NAME] Tipo de cliente: 6 - Recarga (R) Endereço: DIONISIO …" at bounding box center [252, 117] width 504 height 234
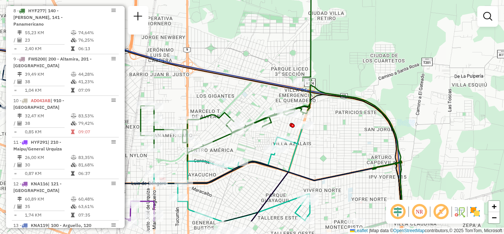
drag, startPoint x: 196, startPoint y: 126, endPoint x: 224, endPoint y: 101, distance: 36.6
click at [224, 101] on div "Janela de atendimento Grade de atendimento Capacidade Transportadoras Veículos …" at bounding box center [252, 117] width 504 height 234
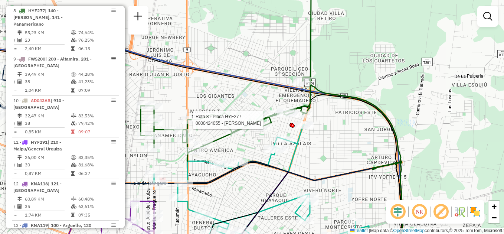
select select "**********"
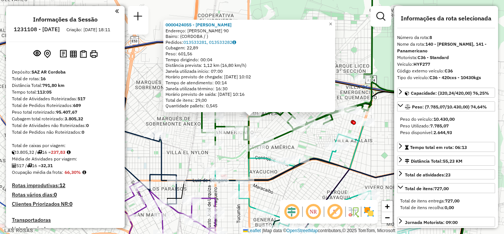
select select "**********"
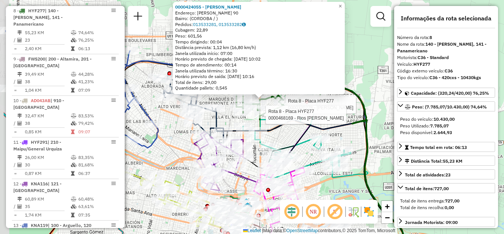
drag, startPoint x: 248, startPoint y: 130, endPoint x: 302, endPoint y: 147, distance: 56.7
click at [302, 147] on icon at bounding box center [297, 140] width 108 height 78
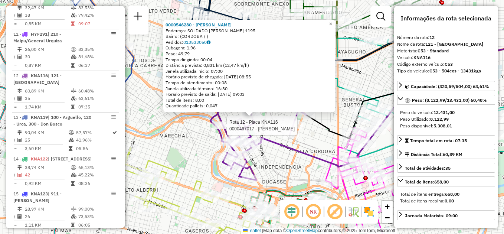
scroll to position [694, 0]
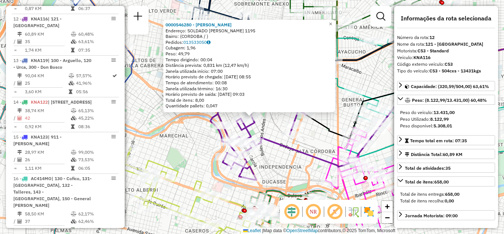
click at [307, 149] on div "0000546280 - Videla Axel Martin Endereço: SOLDADO RUIZ 1195 Bairro: (CORDOBA / …" at bounding box center [252, 117] width 504 height 234
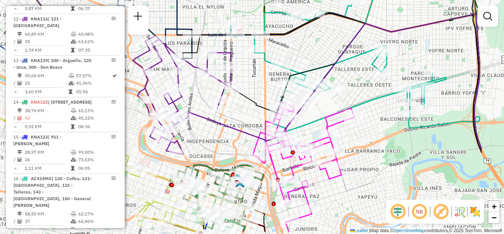
drag, startPoint x: 304, startPoint y: 147, endPoint x: 244, endPoint y: 121, distance: 64.7
click at [244, 121] on div "Janela de atendimento Grade de atendimento Capacidade Transportadoras Veículos …" at bounding box center [252, 117] width 504 height 234
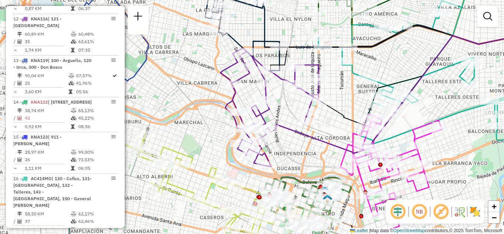
drag, startPoint x: 242, startPoint y: 145, endPoint x: 317, endPoint y: 147, distance: 74.7
click at [329, 161] on div "Janela de atendimento Grade de atendimento Capacidade Transportadoras Veículos …" at bounding box center [252, 117] width 504 height 234
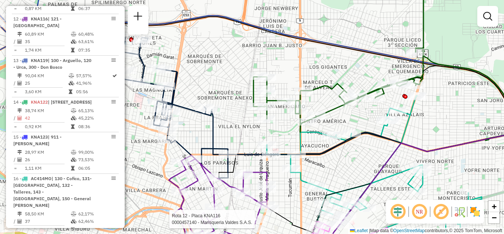
drag, startPoint x: 313, startPoint y: 117, endPoint x: 290, endPoint y: 135, distance: 28.5
click at [290, 135] on div "Rota 12 - Placa KNA116 0000457140 - Marisqueria Valdes S.A.S. Janela de atendim…" at bounding box center [252, 117] width 504 height 234
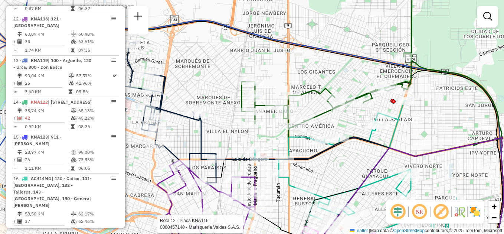
drag, startPoint x: 344, startPoint y: 64, endPoint x: 299, endPoint y: 78, distance: 47.1
click at [300, 78] on div "Rota 12 - Placa KNA116 0000457140 - Marisqueria Valdes S.A.S. Janela de atendim…" at bounding box center [252, 117] width 504 height 234
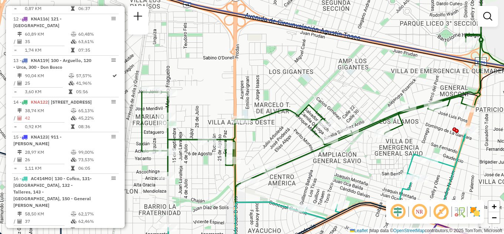
drag, startPoint x: 286, startPoint y: 86, endPoint x: 308, endPoint y: 74, distance: 24.9
click at [309, 74] on div "Rota 12 - Placa KNA116 0000457140 - Marisqueria Valdes S.A.S. Janela de atendim…" at bounding box center [252, 117] width 504 height 234
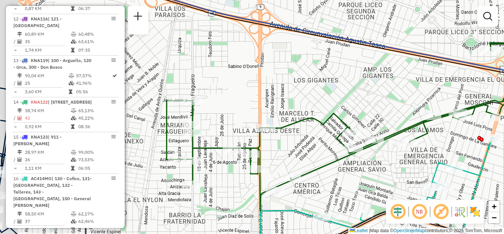
drag, startPoint x: 358, startPoint y: 96, endPoint x: 365, endPoint y: 100, distance: 8.2
click at [365, 100] on div "Rota 12 - Placa KNA116 0000457140 - Marisqueria Valdes S.A.S. Janela de atendim…" at bounding box center [252, 117] width 504 height 234
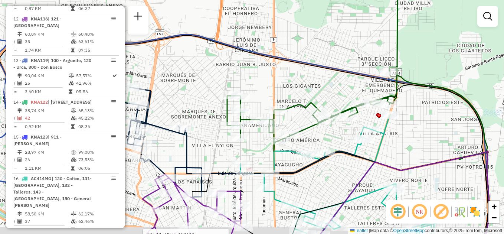
drag, startPoint x: 359, startPoint y: 104, endPoint x: 303, endPoint y: 94, distance: 57.0
click at [303, 94] on div "Rota 12 - Placa KNA116 0000457140 - Marisqueria Valdes S.A.S. Janela de atendim…" at bounding box center [252, 117] width 504 height 234
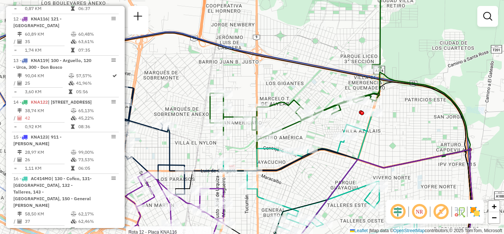
click at [330, 173] on div "Rota 12 - Placa KNA116 0000457140 - Marisqueria Valdes S.A.S. Janela de atendim…" at bounding box center [252, 117] width 504 height 234
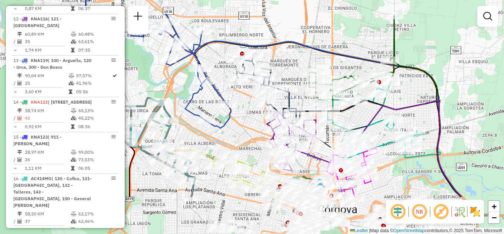
drag, startPoint x: 309, startPoint y: 182, endPoint x: 348, endPoint y: 121, distance: 72.2
click at [348, 121] on div "Janela de atendimento Grade de atendimento Capacidade Transportadoras Veículos …" at bounding box center [252, 117] width 504 height 234
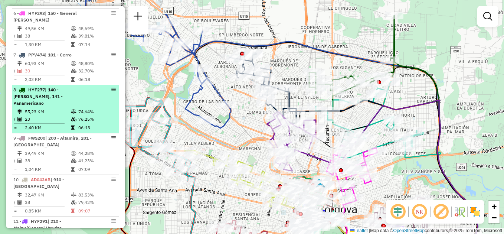
scroll to position [471, 0]
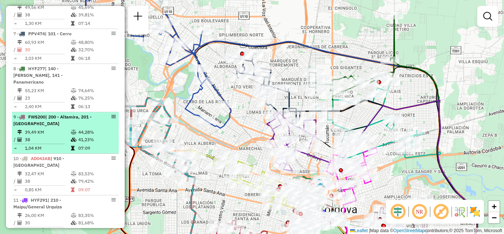
click at [56, 120] on div "9 - FWS200 | 200 - [GEOGRAPHIC_DATA], 201 - [GEOGRAPHIC_DATA]" at bounding box center [52, 120] width 79 height 13
select select "**********"
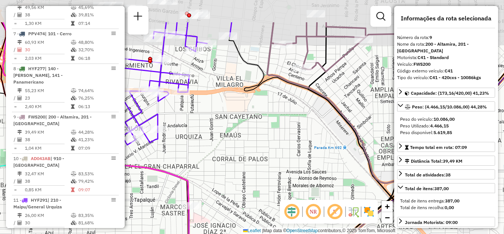
drag, startPoint x: 269, startPoint y: 106, endPoint x: 240, endPoint y: 177, distance: 76.6
click at [243, 177] on div "Janela de atendimento Grade de atendimento Capacidade Transportadoras Veículos …" at bounding box center [252, 117] width 504 height 234
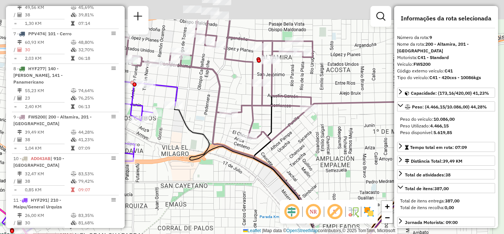
drag, startPoint x: 265, startPoint y: 120, endPoint x: 210, endPoint y: 168, distance: 72.9
click at [214, 168] on div "Janela de atendimento Grade de atendimento Capacidade Transportadoras Veículos …" at bounding box center [252, 117] width 504 height 234
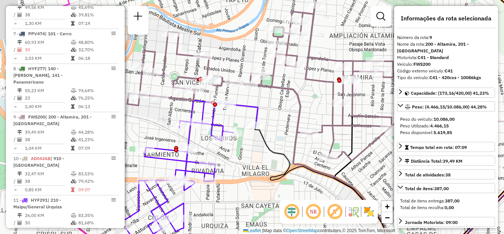
drag, startPoint x: 200, startPoint y: 136, endPoint x: 277, endPoint y: 130, distance: 77.1
click at [298, 145] on icon at bounding box center [322, 174] width 227 height 197
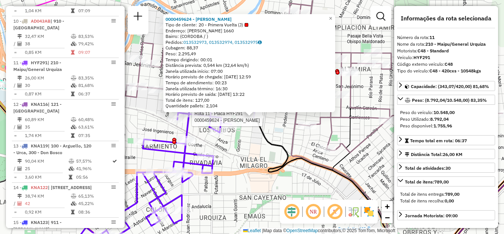
scroll to position [654, 0]
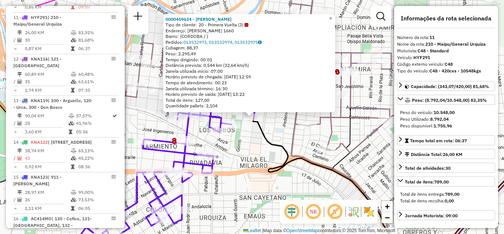
click at [296, 142] on icon at bounding box center [303, 162] width 192 height 189
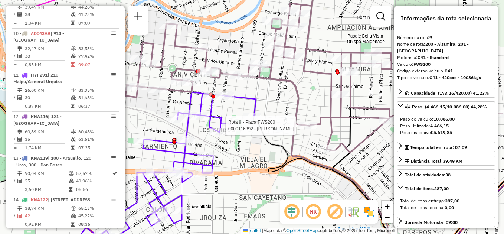
scroll to position [570, 0]
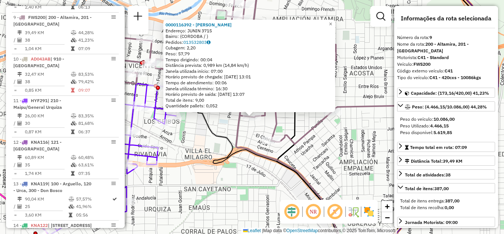
click at [327, 140] on div "0000116392 - Salmeron Olga Patricia Endereço: JUNIN 3715 Bairro: (CORDOBA / ) P…" at bounding box center [252, 117] width 504 height 234
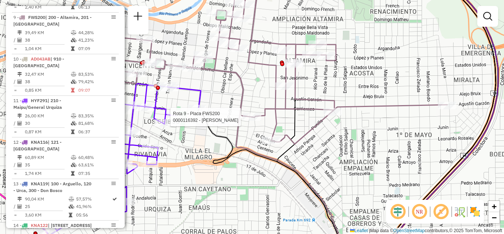
select select "**********"
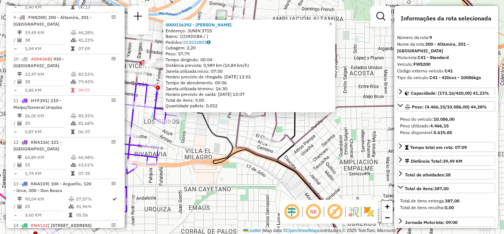
click at [214, 150] on div "Rota 9 - Placa FWS200 0000116392 - Salmeron Olga Patricia 0000116392 - Salmeron…" at bounding box center [252, 117] width 504 height 234
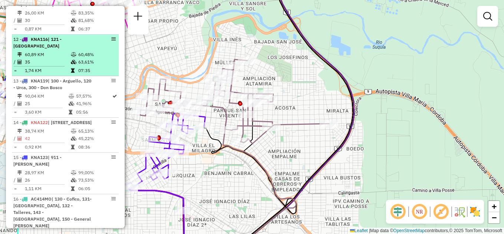
scroll to position [682, 0]
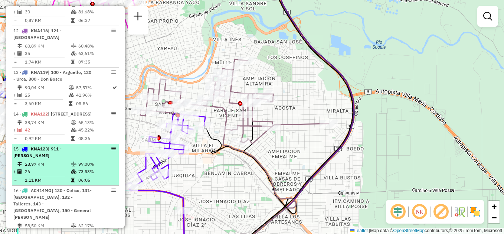
click at [56, 168] on td "26" at bounding box center [48, 171] width 46 height 7
select select "**********"
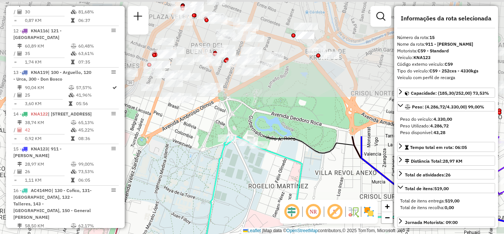
drag, startPoint x: 248, startPoint y: 87, endPoint x: 201, endPoint y: 246, distance: 166.4
click at [201, 234] on html "Aguarde... Pop-up bloqueado! Seu navegador bloqueou automáticamente a abertura …" at bounding box center [252, 117] width 504 height 234
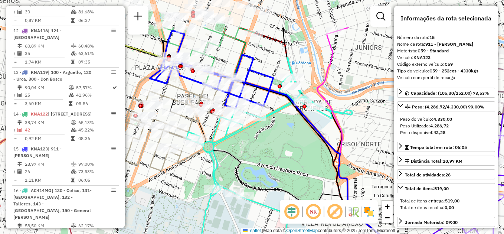
drag, startPoint x: 215, startPoint y: 123, endPoint x: 205, endPoint y: 221, distance: 98.5
click at [205, 222] on div "Janela de atendimento Grade de atendimento Capacidade Transportadoras Veículos …" at bounding box center [252, 117] width 504 height 234
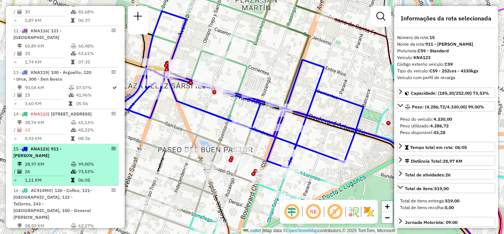
click at [57, 168] on td "26" at bounding box center [48, 171] width 46 height 7
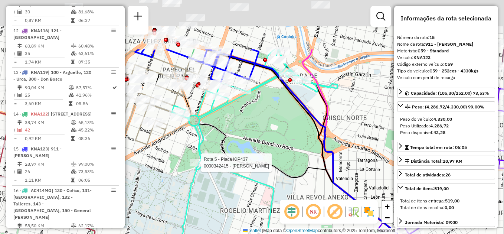
drag, startPoint x: 231, startPoint y: 42, endPoint x: 230, endPoint y: 114, distance: 72.8
click at [230, 114] on div "Rota 5 - Placa KIP437 0000342415 - Marucco Adriana Janela de atendimento Grade …" at bounding box center [252, 117] width 504 height 234
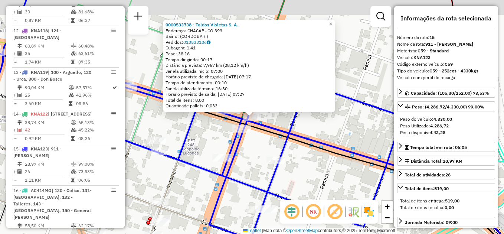
scroll to position [694, 0]
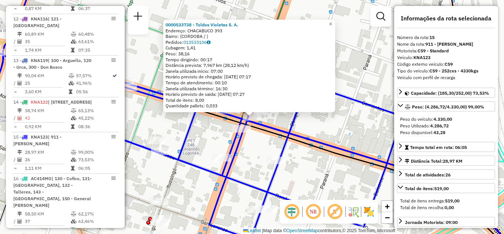
click at [326, 126] on div "0000533738 - Toldos Violetas S. A. Endereço: CHACABUCO 393 Bairro: (CORDOBA / )…" at bounding box center [252, 117] width 504 height 234
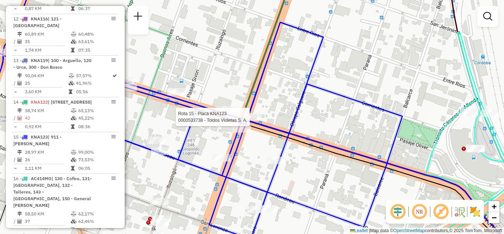
select select "**********"
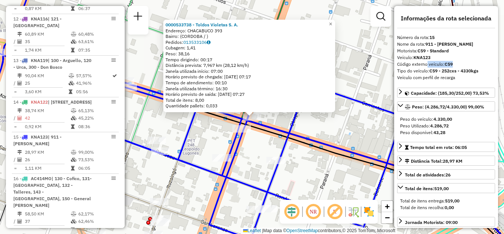
drag, startPoint x: 425, startPoint y: 64, endPoint x: 459, endPoint y: 64, distance: 33.8
click at [459, 64] on div "Código externo veículo: C59" at bounding box center [446, 64] width 98 height 7
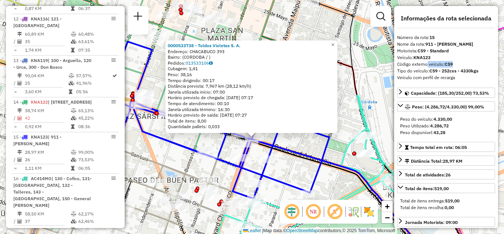
click at [284, 175] on div "0000533738 - Toldos Violetas S. A. Endereço: CHACABUCO 393 Bairro: (CORDOBA / )…" at bounding box center [252, 117] width 504 height 234
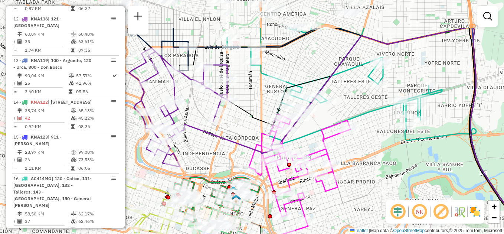
drag, startPoint x: 423, startPoint y: 125, endPoint x: 385, endPoint y: 171, distance: 59.9
click at [385, 171] on div "Janela de atendimento Grade de atendimento Capacidade Transportadoras Veículos …" at bounding box center [252, 117] width 504 height 234
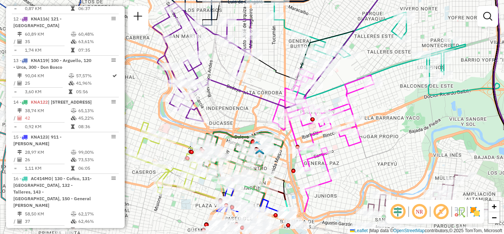
drag, startPoint x: 375, startPoint y: 158, endPoint x: 394, endPoint y: 119, distance: 43.7
click at [394, 119] on div "Janela de atendimento Grade de atendimento Capacidade Transportadoras Veículos …" at bounding box center [252, 117] width 504 height 234
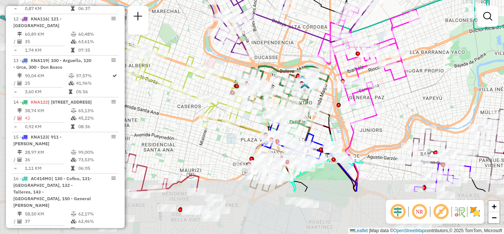
drag, startPoint x: 279, startPoint y: 186, endPoint x: 324, endPoint y: 120, distance: 79.8
click at [324, 120] on div "Janela de atendimento Grade de atendimento Capacidade Transportadoras Veículos …" at bounding box center [252, 117] width 504 height 234
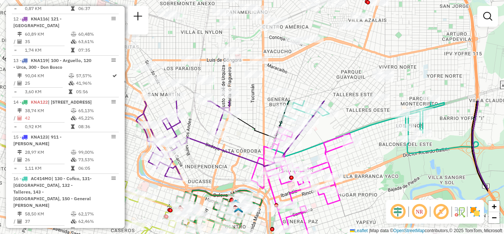
drag, startPoint x: 428, startPoint y: 62, endPoint x: 360, endPoint y: 188, distance: 142.8
click at [360, 188] on div "Janela de atendimento Grade de atendimento Capacidade Transportadoras Veículos …" at bounding box center [252, 117] width 504 height 234
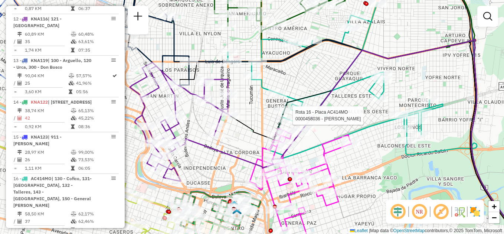
select select "**********"
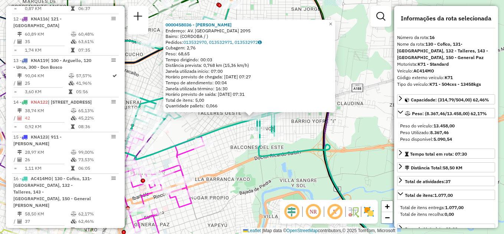
click at [298, 157] on div "0000458036 - Manzano Paola Fernanda Del Valle Endereço: AV. LAS MALVINAS 2095 B…" at bounding box center [252, 117] width 504 height 234
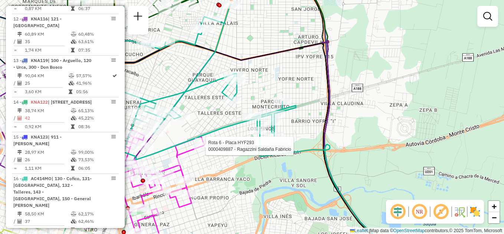
select select "**********"
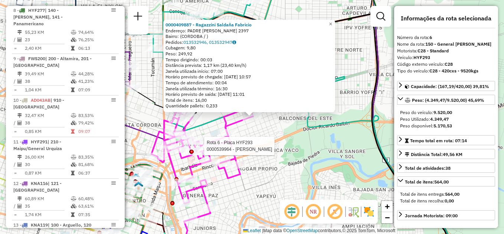
scroll to position [459, 0]
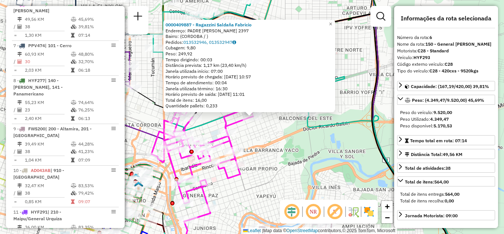
click at [253, 145] on div "Rota 6 - Placa HYF293 0000310143 - Nieto Erica Fabiola 0000409887 - Ragazzini S…" at bounding box center [252, 117] width 504 height 234
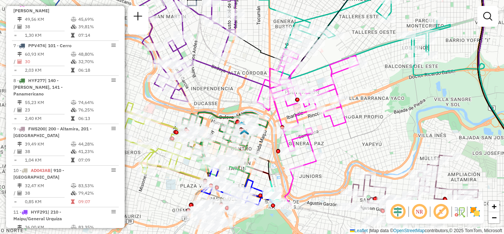
drag, startPoint x: 197, startPoint y: 125, endPoint x: 295, endPoint y: 74, distance: 110.1
click at [302, 72] on icon at bounding box center [342, 2] width 215 height 154
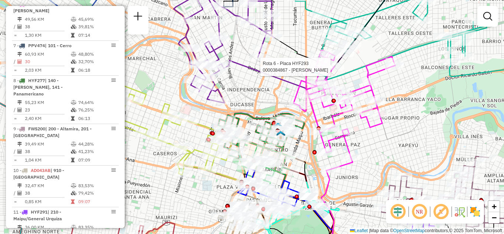
drag, startPoint x: 216, startPoint y: 94, endPoint x: 256, endPoint y: 96, distance: 39.8
click at [256, 95] on div "Rota 6 - Placa HYF293 0000384867 - Farias Juan Alberto Janela de atendimento Gr…" at bounding box center [252, 117] width 504 height 234
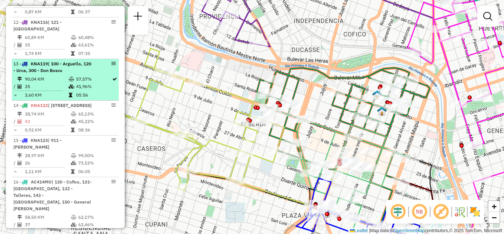
scroll to position [694, 0]
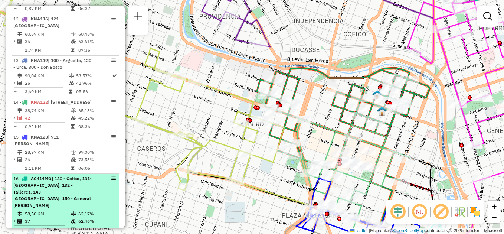
click at [60, 188] on div "16 - AC414MO | 130 - Cofico, 131- Alta Cordoba, 132 - Talleres, 143 - Yofre, 15…" at bounding box center [52, 191] width 79 height 33
select select "**********"
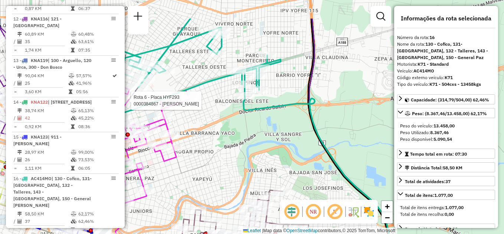
drag, startPoint x: 247, startPoint y: 103, endPoint x: 309, endPoint y: 161, distance: 85.1
click at [309, 161] on div "Rota 6 - Placa HYF293 0000384867 - Farias Juan Alberto Janela de atendimento Gr…" at bounding box center [252, 117] width 504 height 234
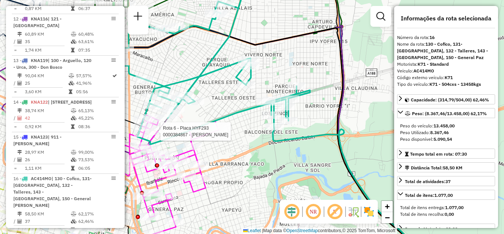
drag, startPoint x: 261, startPoint y: 123, endPoint x: 267, endPoint y: 138, distance: 15.4
click at [267, 138] on div "Rota 6 - Placa HYF293 0000384867 - Farias Juan Alberto Janela de atendimento Gr…" at bounding box center [252, 117] width 504 height 234
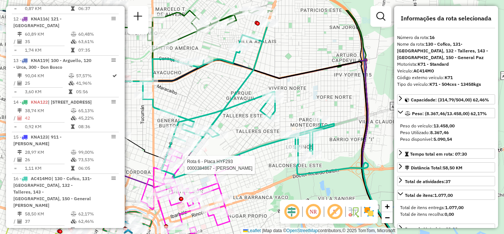
drag, startPoint x: 229, startPoint y: 110, endPoint x: 271, endPoint y: 160, distance: 65.9
click at [271, 160] on div "Rota 6 - Placa HYF293 0000384867 - Farias Juan Alberto Janela de atendimento Gr…" at bounding box center [252, 117] width 504 height 234
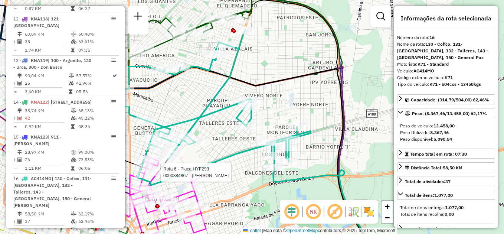
drag, startPoint x: 231, startPoint y: 110, endPoint x: 189, endPoint y: 100, distance: 43.3
click at [189, 100] on div "Rota 6 - Placa HYF293 0000384867 - Farias Juan Alberto Janela de atendimento Gr…" at bounding box center [252, 117] width 504 height 234
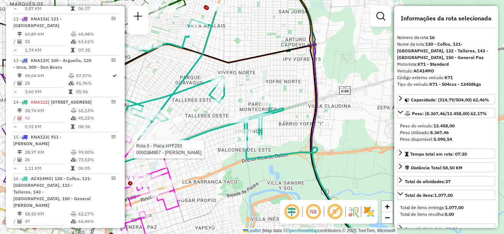
drag, startPoint x: 283, startPoint y: 107, endPoint x: 256, endPoint y: 84, distance: 35.6
click at [256, 84] on div "Rota 6 - Placa HYF293 0000384867 - Farias Juan Alberto Janela de atendimento Gr…" at bounding box center [252, 117] width 504 height 234
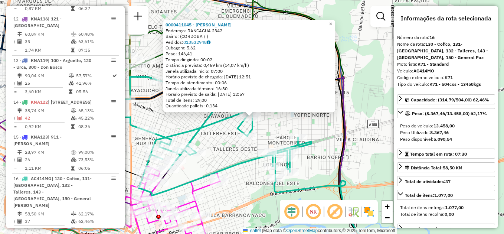
click at [217, 144] on div "0000411045 - Martin Gisel Estefania Endereço: RANCAGUA 2342 Bairro: (CORDOBA / …" at bounding box center [252, 117] width 504 height 234
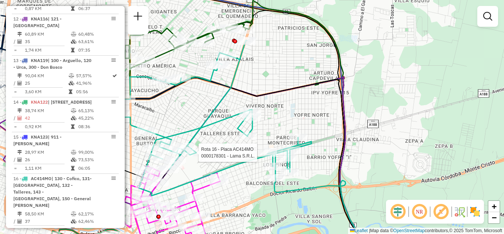
select select "**********"
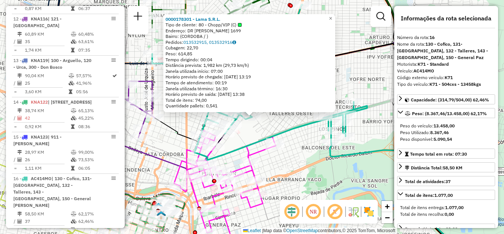
click at [300, 148] on div "0000178301 - Lama S.R.L. Tipo de cliente: 80 - Chopp/VIP (C) Endereço: DR MAURI…" at bounding box center [252, 117] width 504 height 234
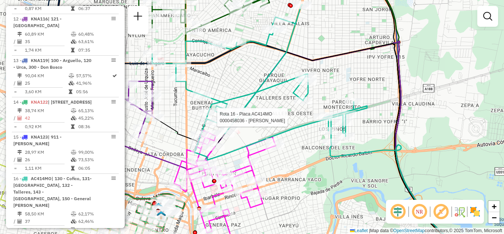
select select "**********"
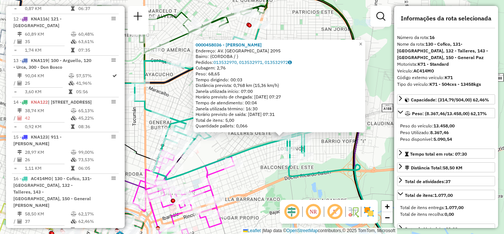
drag, startPoint x: 245, startPoint y: 149, endPoint x: 284, endPoint y: 173, distance: 46.1
click at [285, 176] on div "Rota 16 - Placa AC414MO 0000458036 - Manzano Paola Fernanda Del Valle 000045803…" at bounding box center [252, 117] width 504 height 234
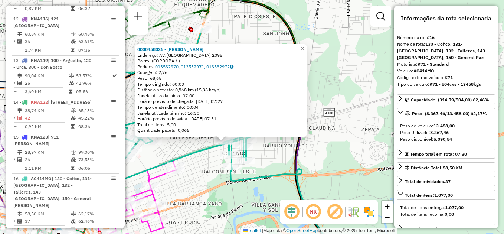
drag, startPoint x: 336, startPoint y: 158, endPoint x: 268, endPoint y: 156, distance: 68.0
click at [268, 156] on div "0000458036 - Manzano Paola Fernanda Del Valle Endereço: AV. LAS MALVINAS 2095 B…" at bounding box center [252, 117] width 504 height 234
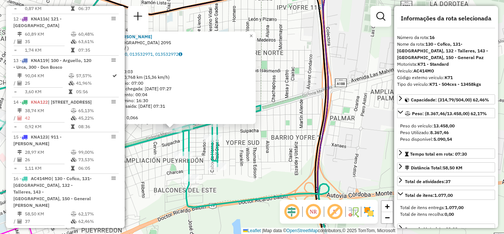
click at [265, 151] on div "0000458036 - Manzano Paola Fernanda Del Valle Endereço: AV. LAS MALVINAS 2095 B…" at bounding box center [252, 117] width 504 height 234
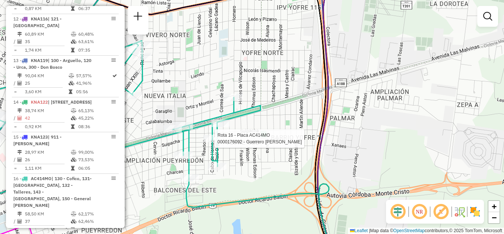
select select "**********"
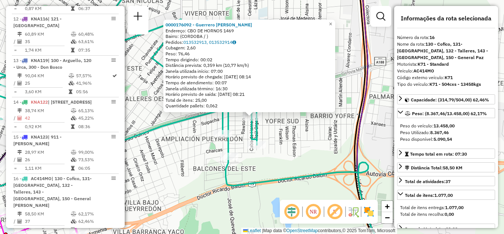
click at [256, 164] on div "0000176092 - Guerrero Ana Carolina Endereço: CBO DE HORNOS 1469 Bairro: (CORDOB…" at bounding box center [252, 117] width 504 height 234
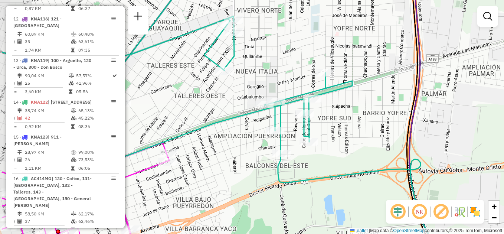
drag, startPoint x: 250, startPoint y: 157, endPoint x: 300, endPoint y: 154, distance: 51.0
click at [300, 154] on div "Janela de atendimento Grade de atendimento Capacidade Transportadoras Veículos …" at bounding box center [252, 117] width 504 height 234
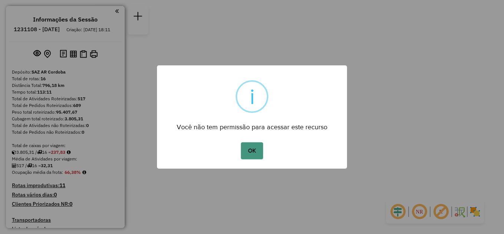
click at [252, 154] on button "OK" at bounding box center [252, 150] width 22 height 17
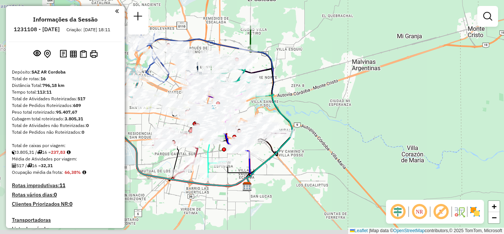
drag, startPoint x: 265, startPoint y: 108, endPoint x: 321, endPoint y: 66, distance: 70.3
click at [321, 66] on div "Janela de atendimento Grade de atendimento Capacidade Transportadoras Veículos …" at bounding box center [252, 117] width 504 height 234
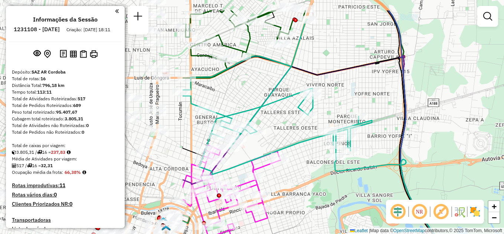
drag, startPoint x: 232, startPoint y: 78, endPoint x: 465, endPoint y: 112, distance: 235.7
click at [465, 112] on div "Janela de atendimento Grade de atendimento Capacidade Transportadoras Veículos …" at bounding box center [252, 117] width 504 height 234
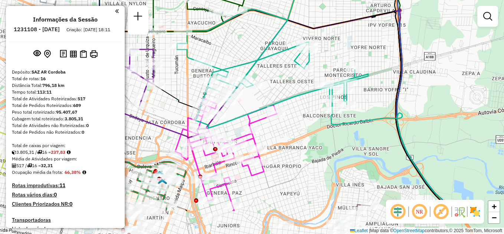
drag, startPoint x: 259, startPoint y: 122, endPoint x: 255, endPoint y: 75, distance: 46.6
click at [255, 75] on div "Janela de atendimento Grade de atendimento Capacidade Transportadoras Veículos …" at bounding box center [252, 117] width 504 height 234
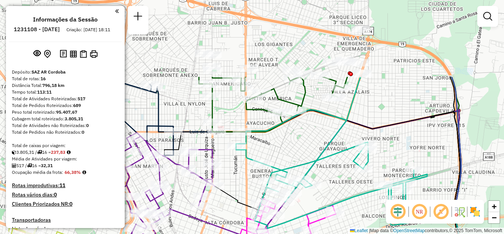
drag, startPoint x: 258, startPoint y: 53, endPoint x: 318, endPoint y: 154, distance: 116.4
click at [318, 154] on icon at bounding box center [331, 153] width 191 height 152
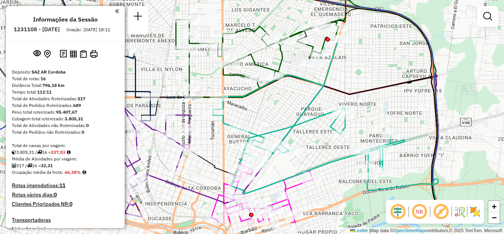
drag, startPoint x: 315, startPoint y: 150, endPoint x: 294, endPoint y: 119, distance: 37.6
click at [294, 119] on icon at bounding box center [308, 116] width 191 height 156
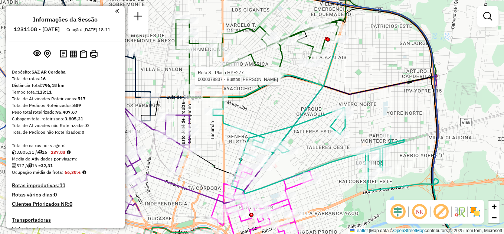
select select "**********"
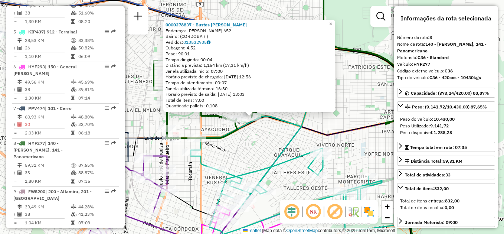
scroll to position [529, 0]
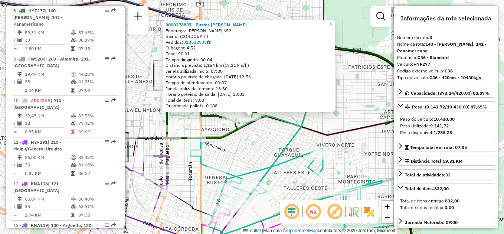
click at [269, 143] on div "0000378837 - Bustos Norma Cecilia Endereço: JUAN OCA BALDA 652 Bairro: (CORDOBA…" at bounding box center [252, 117] width 504 height 234
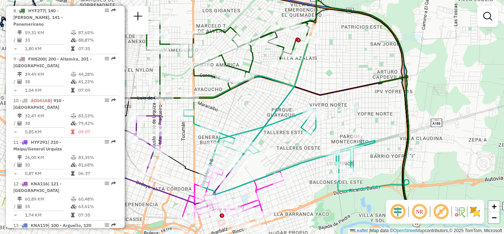
drag, startPoint x: 270, startPoint y: 152, endPoint x: 261, endPoint y: 54, distance: 98.1
click at [261, 54] on div "Janela de atendimento Grade de atendimento Capacidade Transportadoras Veículos …" at bounding box center [252, 117] width 504 height 234
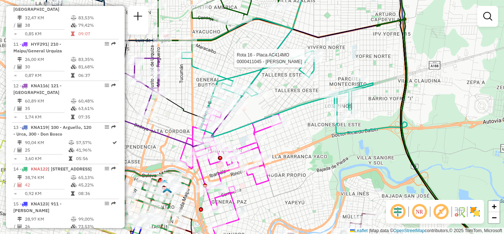
select select "**********"
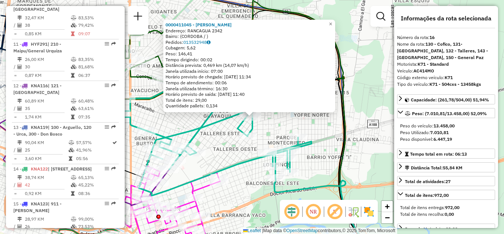
scroll to position [694, 0]
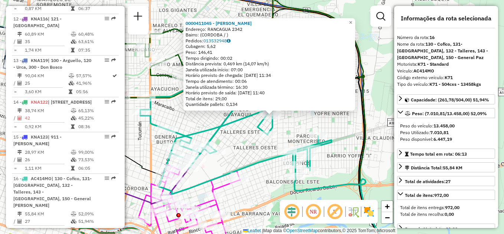
drag, startPoint x: 326, startPoint y: 162, endPoint x: 392, endPoint y: 148, distance: 67.4
click at [393, 148] on div "0000411045 - Martin Gisel Estefania Endereço: RANCAGUA 2342 Bairro: (CORDOBA / …" at bounding box center [252, 117] width 504 height 234
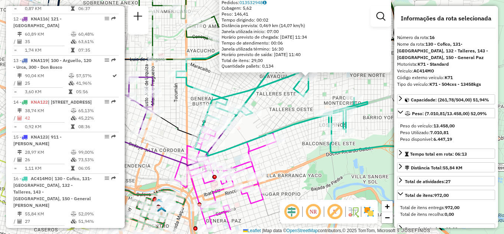
drag, startPoint x: 294, startPoint y: 151, endPoint x: 282, endPoint y: 124, distance: 29.6
click at [282, 124] on div "0000411045 - Martin Gisel Estefania Endereço: RANCAGUA 2342 Bairro: (CORDOBA / …" at bounding box center [252, 117] width 504 height 234
click at [282, 123] on div "0000411045 - Martin Gisel Estefania Endereço: RANCAGUA 2342 Bairro: (CORDOBA / …" at bounding box center [252, 117] width 504 height 234
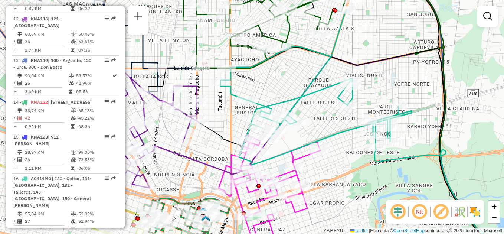
drag, startPoint x: 282, startPoint y: 114, endPoint x: 323, endPoint y: 117, distance: 40.9
click at [323, 117] on div "Janela de atendimento Grade de atendimento Capacidade Transportadoras Veículos …" at bounding box center [252, 117] width 504 height 234
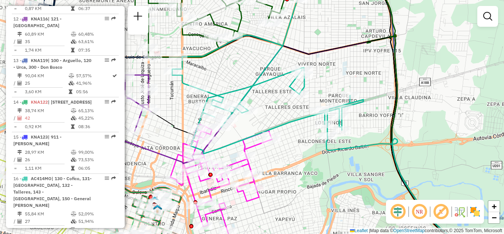
drag, startPoint x: 335, startPoint y: 120, endPoint x: 284, endPoint y: 114, distance: 51.2
click at [284, 114] on div "Janela de atendimento Grade de atendimento Capacidade Transportadoras Veículos …" at bounding box center [252, 117] width 504 height 234
select select "**********"
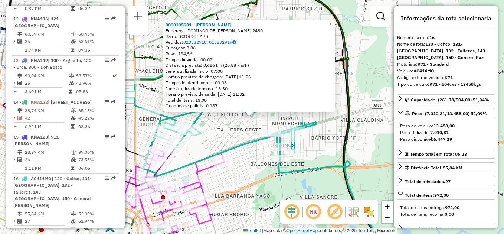
click at [240, 137] on div "0000305981 - Roldan Debora Soledad Endereço: DOMINGO DE ISASI ISASMENDI 2480 Ba…" at bounding box center [252, 117] width 504 height 234
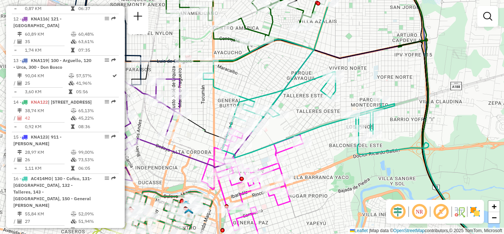
drag, startPoint x: 221, startPoint y: 114, endPoint x: 299, endPoint y: 95, distance: 80.4
click at [299, 95] on div "Janela de atendimento Grade de atendimento Capacidade Transportadoras Veículos …" at bounding box center [252, 117] width 504 height 234
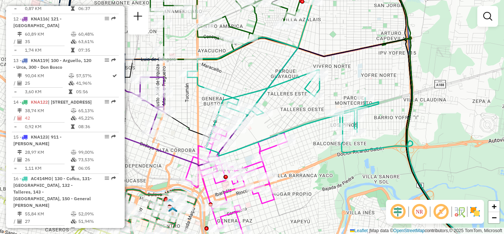
drag, startPoint x: 313, startPoint y: 113, endPoint x: 275, endPoint y: 101, distance: 39.5
click at [276, 102] on div "Janela de atendimento Grade de atendimento Capacidade Transportadoras Veículos …" at bounding box center [252, 117] width 504 height 234
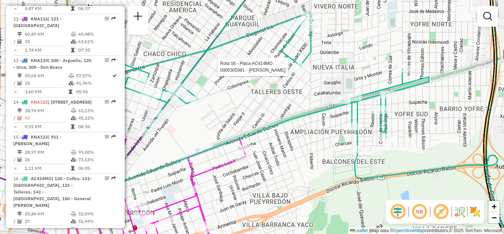
select select "**********"
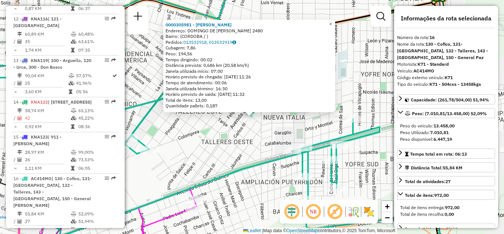
click at [243, 143] on div "0000305981 - Roldan Debora Soledad Endereço: DOMINGO DE ISASI ISASMENDI 2480 Ba…" at bounding box center [252, 117] width 504 height 234
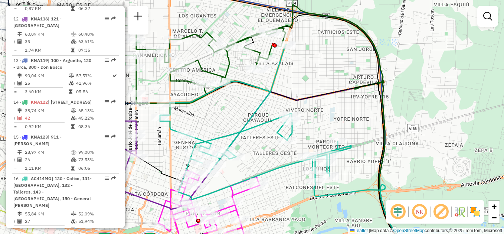
drag, startPoint x: 221, startPoint y: 155, endPoint x: 264, endPoint y: 167, distance: 43.9
click at [264, 167] on div "Janela de atendimento Grade de atendimento Capacidade Transportadoras Veículos …" at bounding box center [252, 117] width 504 height 234
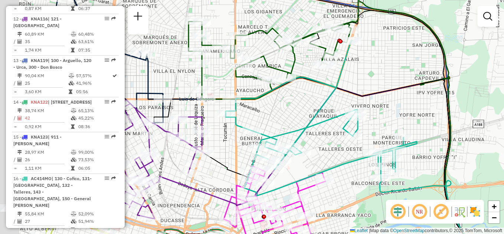
drag, startPoint x: 243, startPoint y: 116, endPoint x: 361, endPoint y: 81, distance: 123.4
click at [367, 79] on div "Janela de atendimento Grade de atendimento Capacidade Transportadoras Veículos …" at bounding box center [252, 117] width 504 height 234
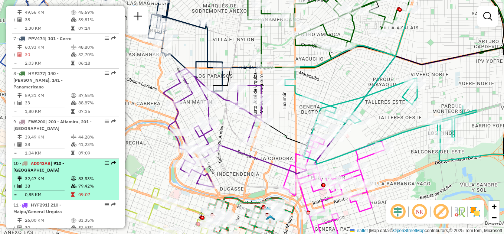
scroll to position [471, 0]
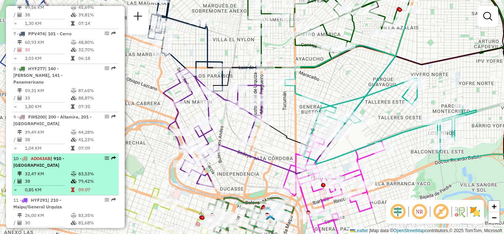
click at [51, 170] on td "32,47 KM" at bounding box center [48, 173] width 46 height 7
select select "**********"
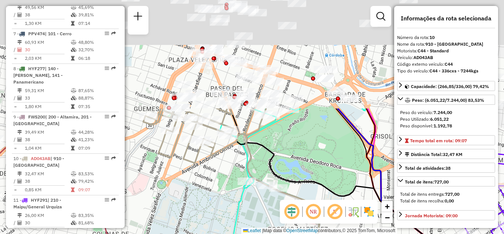
drag, startPoint x: 217, startPoint y: 96, endPoint x: 218, endPoint y: 244, distance: 148.2
click at [218, 234] on html "Aguarde... Pop-up bloqueado! Seu navegador bloqueou automáticamente a abertura …" at bounding box center [252, 117] width 504 height 234
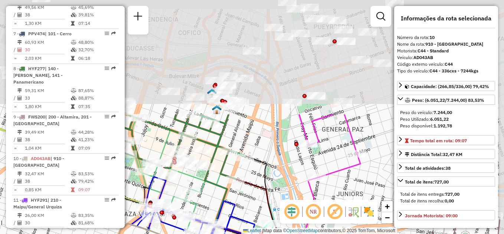
drag, startPoint x: 358, startPoint y: 85, endPoint x: 315, endPoint y: 213, distance: 135.2
click at [315, 213] on hb-router-mapa "Informações da Sessão 1231108 - 19/08/2025 Criação: 18/08/2025 18:11 Depósito: …" at bounding box center [252, 117] width 504 height 234
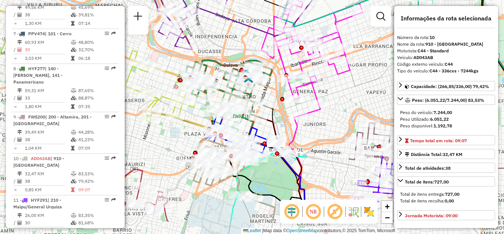
drag, startPoint x: 227, startPoint y: 71, endPoint x: 231, endPoint y: 35, distance: 36.3
click at [231, 35] on div "Janela de atendimento Grade de atendimento Capacidade Transportadoras Veículos …" at bounding box center [252, 117] width 504 height 234
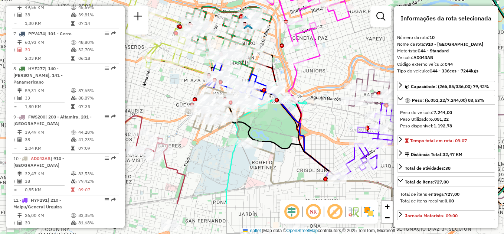
drag, startPoint x: 305, startPoint y: 130, endPoint x: 312, endPoint y: 64, distance: 66.2
click at [321, 58] on div "Janela de atendimento Grade de atendimento Capacidade Transportadoras Veículos …" at bounding box center [252, 117] width 504 height 234
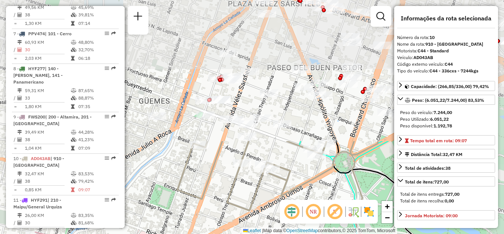
drag, startPoint x: 299, startPoint y: 73, endPoint x: 235, endPoint y: 237, distance: 176.2
click at [235, 234] on html "Aguarde... Pop-up bloqueado! Seu navegador bloqueou automáticamente a abertura …" at bounding box center [252, 117] width 504 height 234
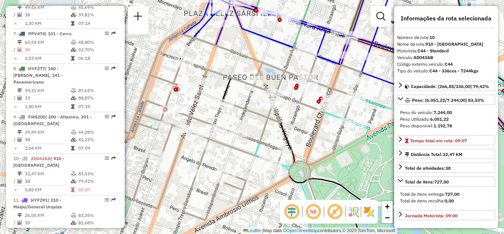
drag, startPoint x: 303, startPoint y: 124, endPoint x: 259, endPoint y: 133, distance: 45.2
click at [259, 133] on icon at bounding box center [232, 127] width 259 height 188
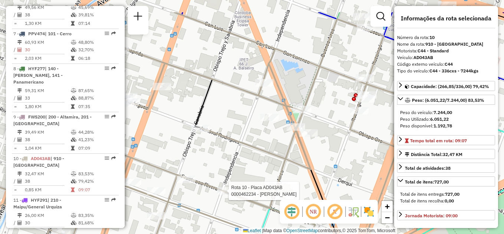
drag, startPoint x: 252, startPoint y: 110, endPoint x: 261, endPoint y: 146, distance: 36.9
click at [261, 146] on icon at bounding box center [216, 152] width 514 height 281
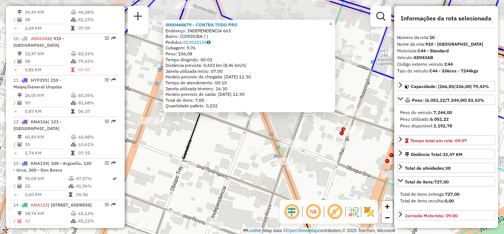
scroll to position [612, 0]
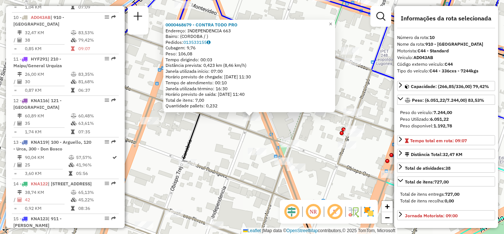
click at [227, 150] on div "0000468679 - CONTRA TODO PRO Endereço: INDEPENDENCIA 663 Bairro: (CORDOBA / ) P…" at bounding box center [252, 117] width 504 height 234
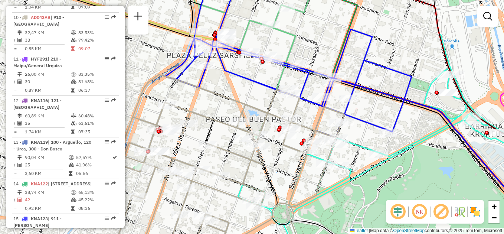
drag, startPoint x: 219, startPoint y: 176, endPoint x: 234, endPoint y: 136, distance: 42.8
click at [234, 136] on div "Janela de atendimento Grade de atendimento Capacidade Transportadoras Veículos …" at bounding box center [252, 117] width 504 height 234
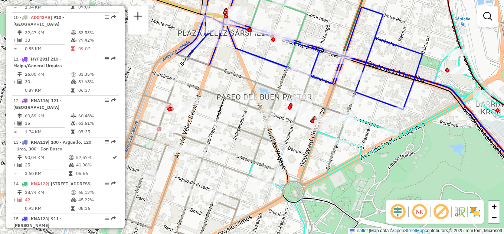
click at [303, 163] on icon at bounding box center [327, 171] width 55 height 173
select select "**********"
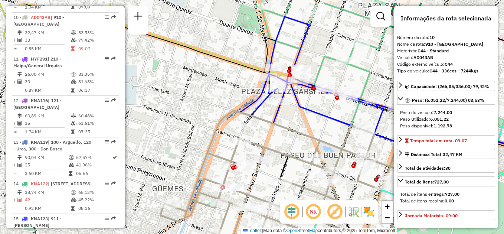
drag, startPoint x: 270, startPoint y: 144, endPoint x: 267, endPoint y: 171, distance: 26.9
click at [267, 171] on div "Janela de atendimento Grade de atendimento Capacidade Transportadoras Veículos …" at bounding box center [252, 117] width 504 height 234
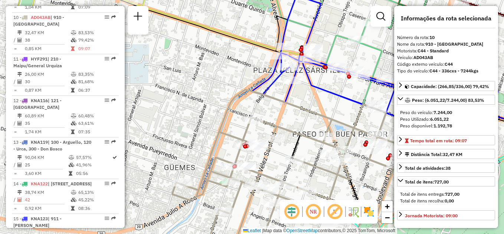
drag, startPoint x: 195, startPoint y: 108, endPoint x: 207, endPoint y: 87, distance: 24.3
click at [207, 87] on div "Janela de atendimento Grade de atendimento Capacidade Transportadoras Veículos …" at bounding box center [252, 117] width 504 height 234
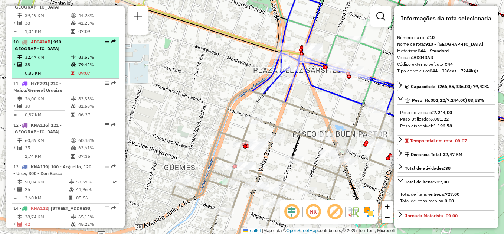
scroll to position [575, 0]
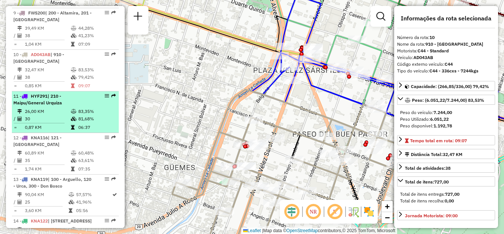
click at [56, 115] on td "30" at bounding box center [48, 118] width 46 height 7
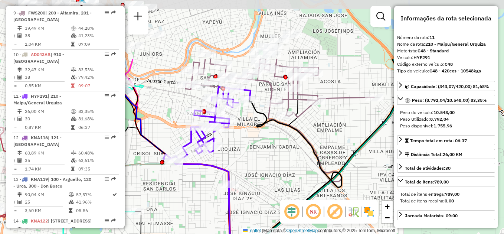
drag, startPoint x: 197, startPoint y: 96, endPoint x: 197, endPoint y: 178, distance: 82.1
click at [197, 178] on div "Janela de atendimento Grade de atendimento Capacidade Transportadoras Veículos …" at bounding box center [252, 117] width 504 height 234
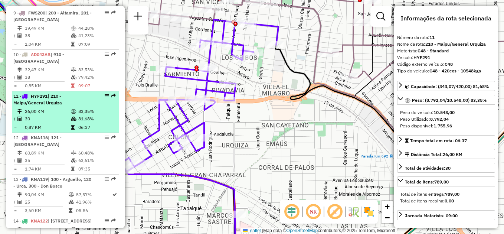
click at [61, 97] on span "| 210 - Maipu/General Urquiza" at bounding box center [37, 99] width 49 height 12
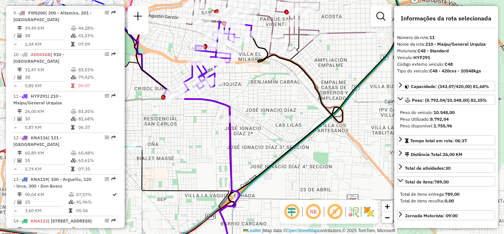
drag, startPoint x: 254, startPoint y: 88, endPoint x: 254, endPoint y: 174, distance: 86.2
click at [256, 178] on div "Janela de atendimento Grade de atendimento Capacidade Transportadoras Veículos …" at bounding box center [252, 117] width 504 height 234
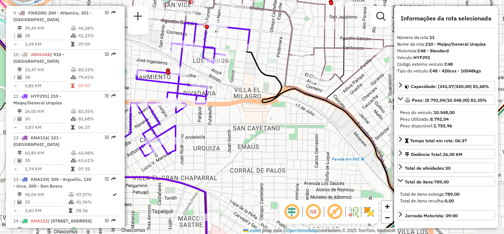
click at [253, 162] on div "Janela de atendimento Grade de atendimento Capacidade Transportadoras Veículos …" at bounding box center [252, 117] width 504 height 234
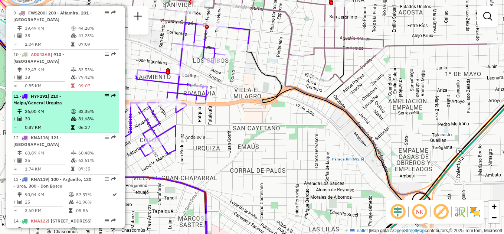
click at [60, 108] on td "26,00 KM" at bounding box center [48, 111] width 46 height 7
select select "**********"
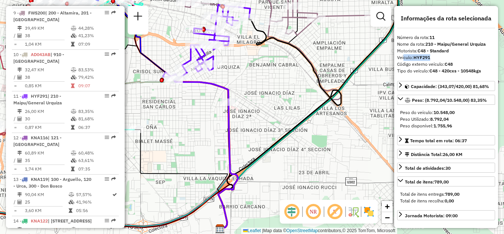
drag, startPoint x: 403, startPoint y: 57, endPoint x: 437, endPoint y: 57, distance: 33.8
click at [437, 57] on div "Veículo: HYF291" at bounding box center [446, 57] width 98 height 7
drag, startPoint x: 437, startPoint y: 57, endPoint x: 462, endPoint y: 64, distance: 26.0
click at [462, 64] on div "Código externo veículo: C48" at bounding box center [446, 64] width 98 height 7
drag, startPoint x: 433, startPoint y: 63, endPoint x: 458, endPoint y: 63, distance: 24.5
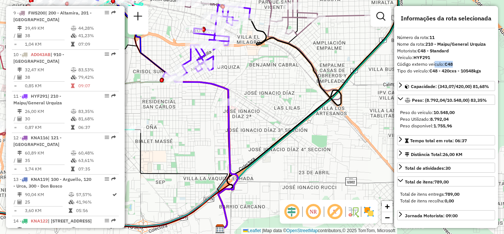
click at [458, 63] on div "Código externo veículo: C48" at bounding box center [446, 64] width 98 height 7
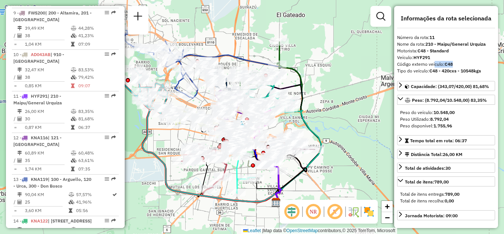
drag, startPoint x: 268, startPoint y: 119, endPoint x: 296, endPoint y: 167, distance: 55.4
click at [296, 167] on div "Janela de atendimento Grade de atendimento Capacidade Transportadoras Veículos …" at bounding box center [252, 117] width 504 height 234
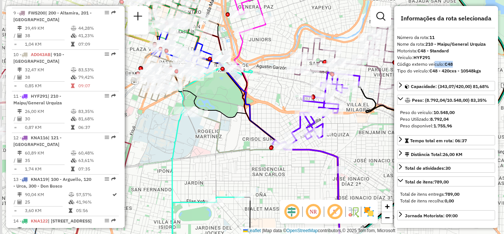
drag, startPoint x: 224, startPoint y: 151, endPoint x: 312, endPoint y: 150, distance: 88.0
click at [312, 150] on icon at bounding box center [265, 159] width 166 height 195
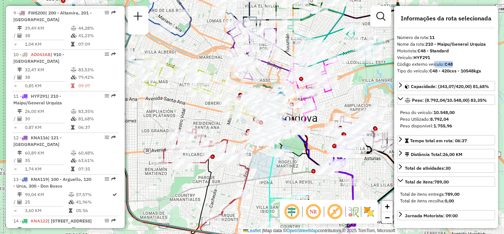
drag, startPoint x: 185, startPoint y: 90, endPoint x: 222, endPoint y: 119, distance: 46.8
click at [222, 119] on div "Janela de atendimento Grade de atendimento Capacidade Transportadoras Veículos …" at bounding box center [252, 117] width 504 height 234
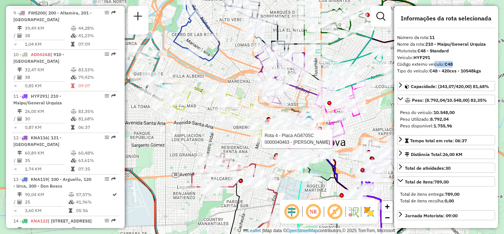
drag, startPoint x: 224, startPoint y: 129, endPoint x: 249, endPoint y: 152, distance: 33.7
click at [249, 152] on div "Rota 4 - Placa AG870SC 0000040463 - Gonzalez Teresa Herminia Janela de atendime…" at bounding box center [252, 117] width 504 height 234
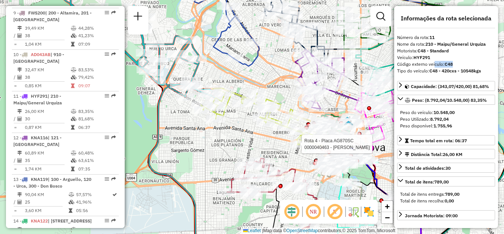
drag, startPoint x: 229, startPoint y: 74, endPoint x: 260, endPoint y: 74, distance: 31.6
click at [260, 74] on div "Rota 4 - Placa AG870SC 0000040463 - Gonzalez Teresa Herminia Janela de atendime…" at bounding box center [252, 117] width 504 height 234
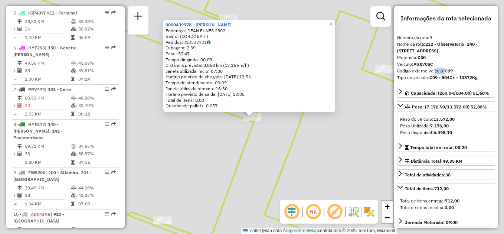
scroll to position [376, 0]
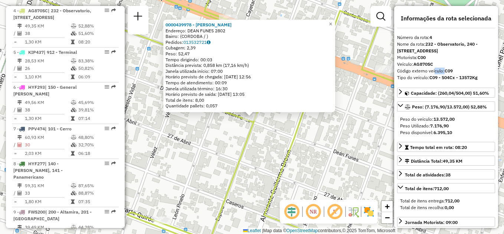
click at [244, 127] on div "0000439978 - Climent Georgina Maria Endereço: DEAN FUNES 2802 Bairro: (CORDOBA …" at bounding box center [252, 117] width 504 height 234
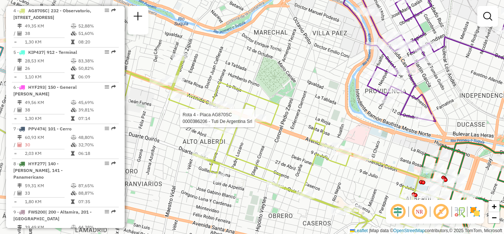
select select "**********"
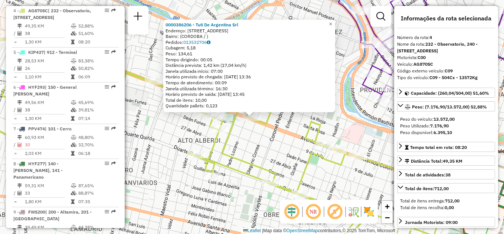
click at [267, 148] on div "0000386206 - Tuti De Argentina Srl Endereço: AVDA COLON 2625 Bairro: (CORDOBA /…" at bounding box center [252, 117] width 504 height 234
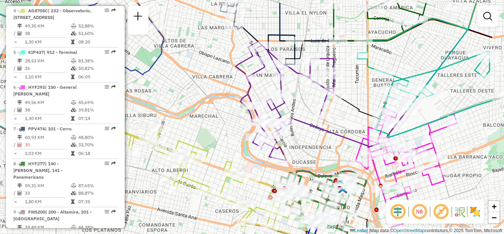
drag, startPoint x: 289, startPoint y: 126, endPoint x: 229, endPoint y: 157, distance: 67.1
click at [229, 157] on div "Janela de atendimento Grade de atendimento Capacidade Transportadoras Veículos …" at bounding box center [252, 117] width 504 height 234
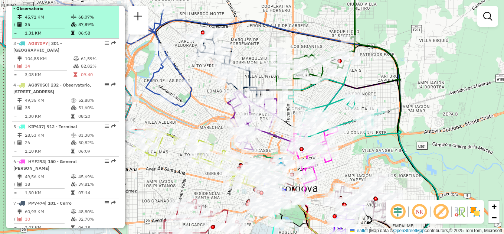
scroll to position [264, 0]
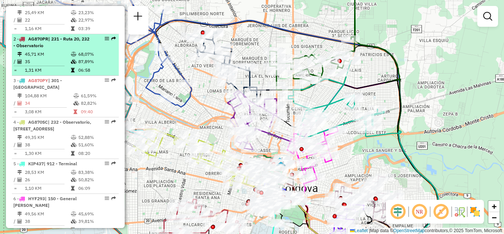
click at [51, 48] on span "| 231 - Ruta 20, 232 - Observatorio" at bounding box center [51, 42] width 76 height 12
select select "**********"
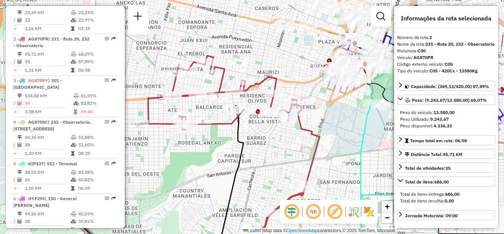
drag, startPoint x: 269, startPoint y: 94, endPoint x: 355, endPoint y: 150, distance: 101.8
click at [355, 150] on div "Janela de atendimento Grade de atendimento Capacidade Transportadoras Veículos …" at bounding box center [252, 117] width 504 height 234
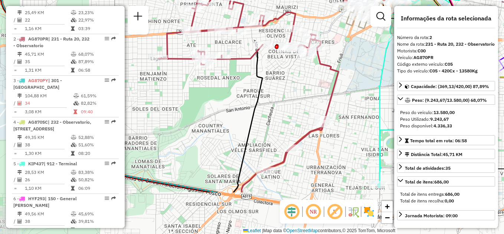
drag, startPoint x: 346, startPoint y: 162, endPoint x: 365, endPoint y: 97, distance: 67.2
click at [365, 97] on div "Janela de atendimento Grade de atendimento Capacidade Transportadoras Veículos …" at bounding box center [252, 117] width 504 height 234
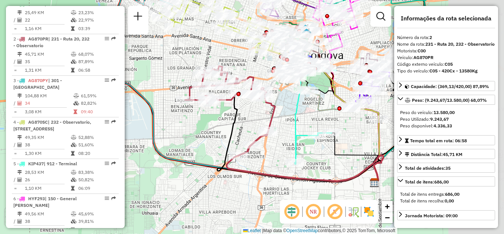
drag, startPoint x: 351, startPoint y: 89, endPoint x: 280, endPoint y: 116, distance: 76.3
click at [275, 116] on icon at bounding box center [230, 111] width 90 height 90
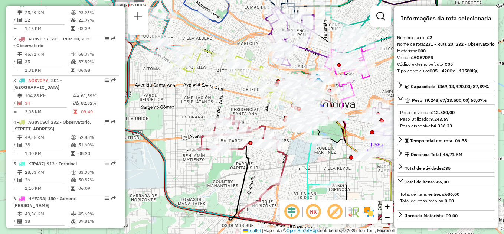
drag, startPoint x: 299, startPoint y: 147, endPoint x: 259, endPoint y: 115, distance: 51.3
click at [259, 115] on div "Janela de atendimento Grade de atendimento Capacidade Transportadoras Veículos …" at bounding box center [252, 117] width 504 height 234
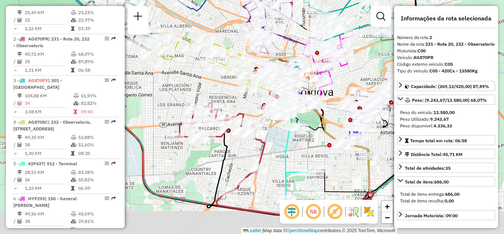
drag, startPoint x: 274, startPoint y: 126, endPoint x: 246, endPoint y: 97, distance: 40.2
click at [246, 97] on div "Rota 4 - Placa AG870SC 0000040463 - Gonzalez Teresa Herminia Janela de atendime…" at bounding box center [252, 117] width 504 height 234
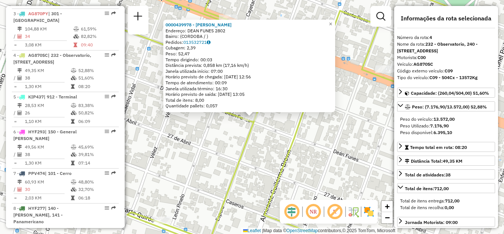
scroll to position [376, 0]
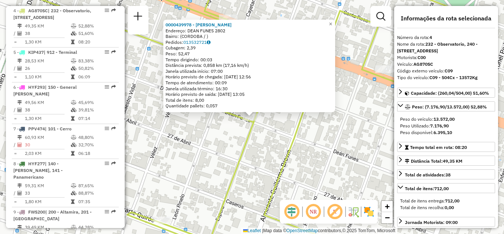
click at [206, 140] on div "0000439978 - Climent Georgina Maria Endereço: DEAN FUNES 2802 Bairro: (CORDOBA …" at bounding box center [252, 117] width 504 height 234
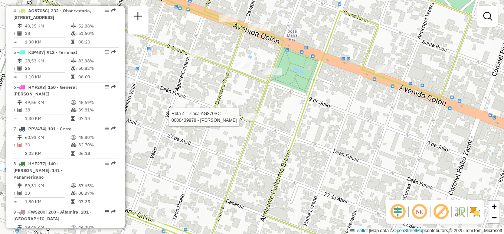
select select "**********"
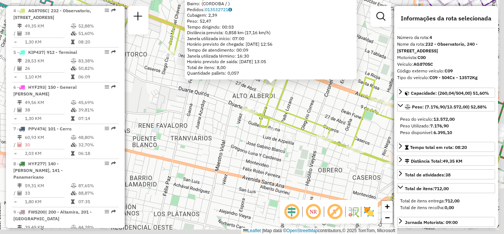
drag, startPoint x: 282, startPoint y: 185, endPoint x: 271, endPoint y: 110, distance: 75.8
click at [271, 110] on div "0000439978 - Climent Georgina Maria Endereço: DEAN FUNES 2802 Bairro: (CORDOBA …" at bounding box center [252, 117] width 504 height 234
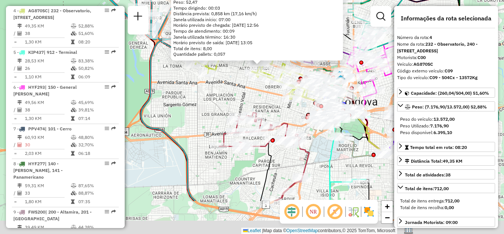
drag, startPoint x: 263, startPoint y: 166, endPoint x: 254, endPoint y: 110, distance: 57.2
click at [254, 113] on icon at bounding box center [264, 157] width 90 height 88
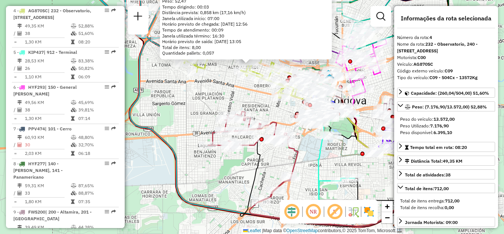
click at [277, 156] on div "0000439978 - Climent Georgina Maria Endereço: DEAN FUNES 2802 Bairro: (CORDOBA …" at bounding box center [252, 117] width 504 height 234
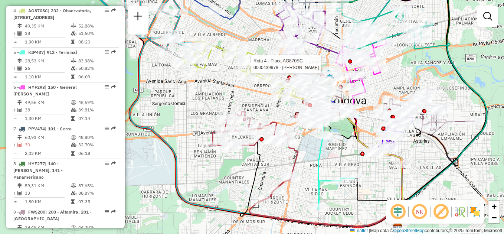
select select "**********"
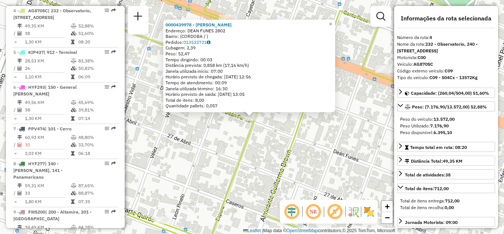
click at [228, 146] on div "0000439978 - Climent Georgina Maria Endereço: DEAN FUNES 2802 Bairro: (CORDOBA …" at bounding box center [252, 117] width 504 height 234
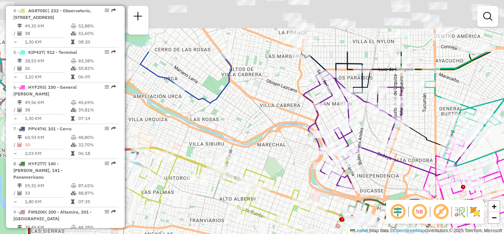
drag, startPoint x: 273, startPoint y: 76, endPoint x: 285, endPoint y: 124, distance: 49.5
click at [270, 155] on div "Janela de atendimento Grade de atendimento Capacidade Transportadoras Veículos …" at bounding box center [252, 117] width 504 height 234
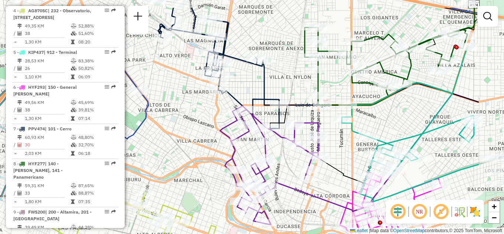
drag, startPoint x: 275, startPoint y: 99, endPoint x: 199, endPoint y: 130, distance: 81.9
click at [199, 130] on div "Janela de atendimento Grade de atendimento Capacidade Transportadoras Veículos …" at bounding box center [252, 117] width 504 height 234
click at [194, 140] on div "Janela de atendimento Grade de atendimento Capacidade Transportadoras Veículos …" at bounding box center [252, 117] width 504 height 234
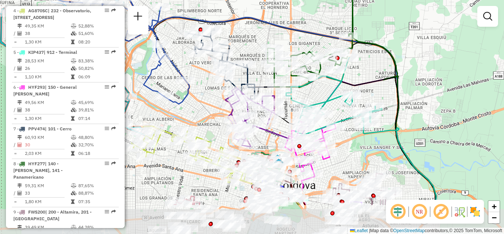
drag, startPoint x: 189, startPoint y: 155, endPoint x: 197, endPoint y: 129, distance: 26.8
click at [197, 129] on div "Janela de atendimento Grade de atendimento Capacidade Transportadoras Veículos …" at bounding box center [252, 117] width 504 height 234
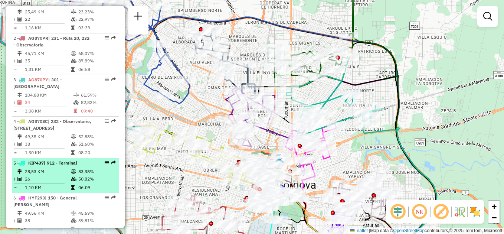
scroll to position [264, 0]
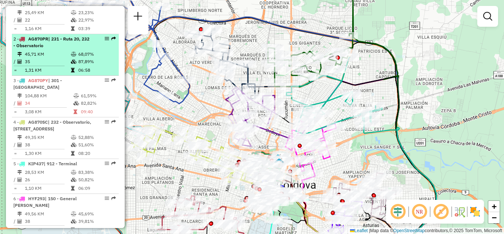
click at [51, 58] on td "45,71 KM" at bounding box center [48, 54] width 46 height 7
select select "**********"
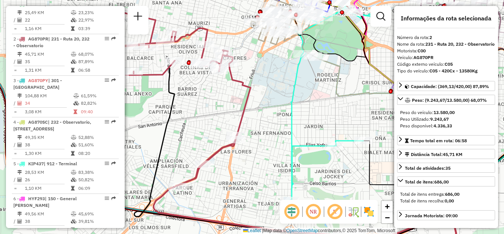
drag, startPoint x: 180, startPoint y: 100, endPoint x: 211, endPoint y: 116, distance: 34.9
click at [211, 116] on div "Janela de atendimento Grade de atendimento Capacidade Transportadoras Veículos …" at bounding box center [252, 117] width 504 height 234
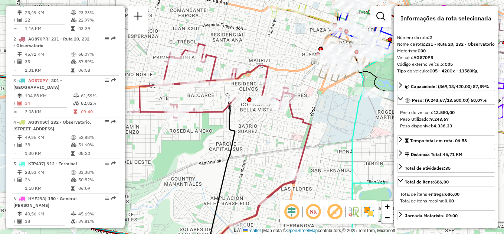
drag, startPoint x: 203, startPoint y: 101, endPoint x: 244, endPoint y: 127, distance: 48.6
click at [244, 127] on div "Janela de atendimento Grade de atendimento Capacidade Transportadoras Veículos …" at bounding box center [252, 117] width 504 height 234
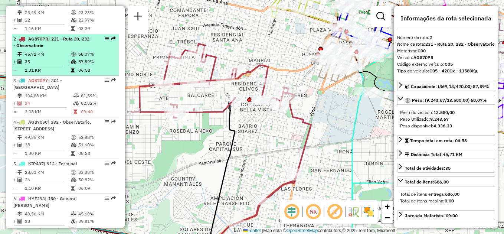
click at [52, 58] on td "45,71 KM" at bounding box center [48, 54] width 46 height 7
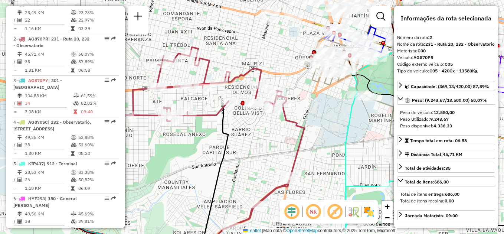
drag, startPoint x: 168, startPoint y: 86, endPoint x: 238, endPoint y: 133, distance: 84.7
click at [238, 133] on div "Janela de atendimento Grade de atendimento Capacidade Transportadoras Veículos …" at bounding box center [252, 117] width 504 height 234
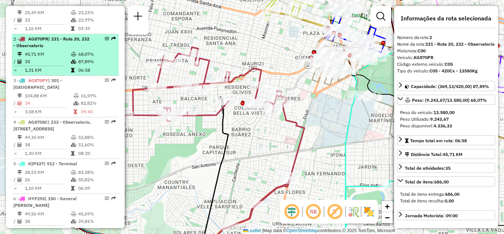
click at [71, 49] on div "2 - AG870PR | 231 - Ruta 20, 232 - Observatorio" at bounding box center [52, 42] width 79 height 13
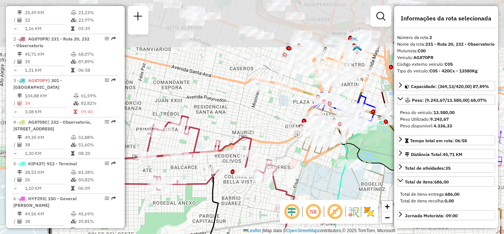
drag, startPoint x: 217, startPoint y: 102, endPoint x: 267, endPoint y: 195, distance: 105.7
click at [267, 195] on div "Janela de atendimento Grade de atendimento Capacidade Transportadoras Veículos …" at bounding box center [252, 117] width 504 height 234
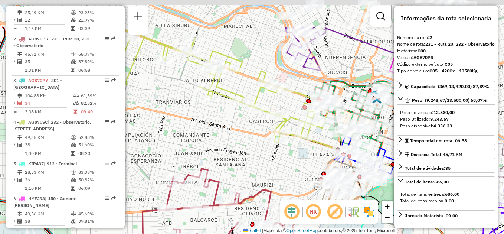
drag, startPoint x: 259, startPoint y: 94, endPoint x: 282, endPoint y: 162, distance: 71.3
click at [282, 144] on div at bounding box center [279, 140] width 19 height 7
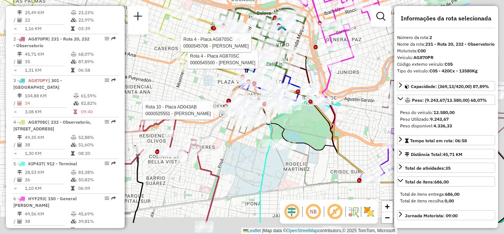
drag, startPoint x: 255, startPoint y: 178, endPoint x: 216, endPoint y: 143, distance: 52.6
click at [216, 143] on div "Rota 4 - Placa AG870SC 0000545500 - Joseph Nesly Rota 4 - Placa AG870SC 0000545…" at bounding box center [252, 117] width 504 height 234
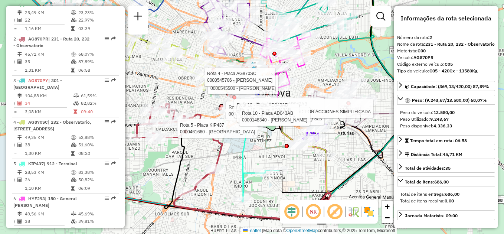
click at [302, 169] on div "Rota 4 - Placa AG870SC 0000545500 - Joseph Nesly Rota 4 - Placa AG870SC 0000545…" at bounding box center [252, 117] width 504 height 234
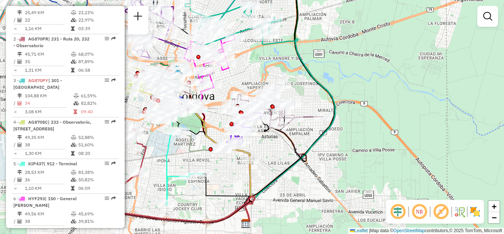
drag, startPoint x: 351, startPoint y: 156, endPoint x: 280, endPoint y: 158, distance: 71.7
click at [280, 158] on div "Janela de atendimento Grade de atendimento Capacidade Transportadoras Veículos …" at bounding box center [252, 117] width 504 height 234
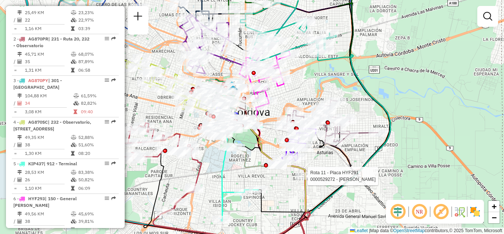
drag, startPoint x: 241, startPoint y: 74, endPoint x: 298, endPoint y: 90, distance: 58.7
click at [298, 90] on div "Rota 11 - Placa HYF291 0000529272 - Abdala Jairo David Janela de atendimento Gr…" at bounding box center [252, 117] width 504 height 234
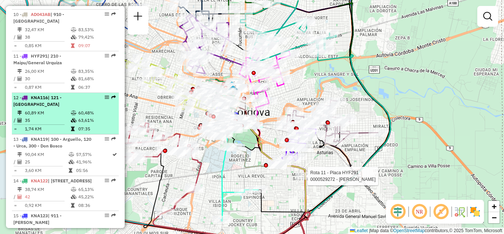
scroll to position [636, 0]
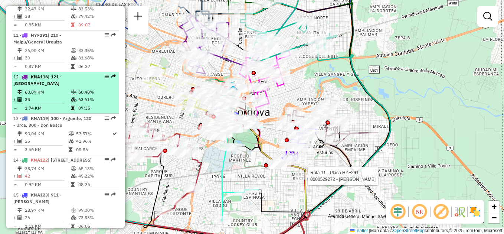
click at [62, 88] on td "60,89 KM" at bounding box center [48, 91] width 46 height 7
select select "**********"
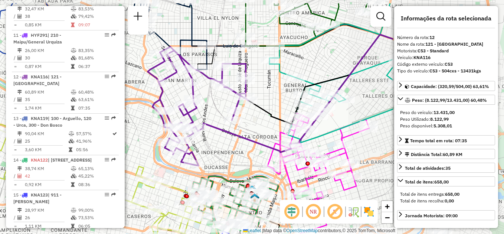
drag, startPoint x: 293, startPoint y: 84, endPoint x: 131, endPoint y: 110, distance: 163.8
click at [131, 110] on div "Rota 11 - Placa HYF291 0000529272 - Abdala Jairo David Janela de atendimento Gr…" at bounding box center [252, 117] width 504 height 234
click at [249, 127] on div "Rota 11 - Placa HYF291 0000529272 - Abdala Jairo David Janela de atendimento Gr…" at bounding box center [252, 117] width 504 height 234
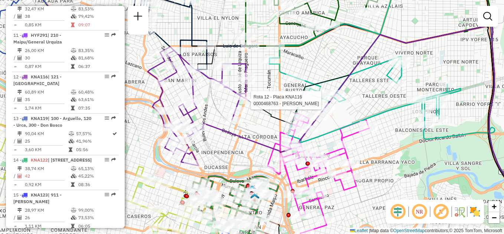
select select "**********"
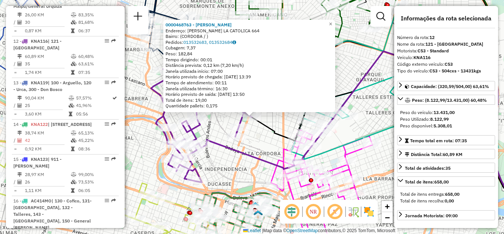
scroll to position [694, 0]
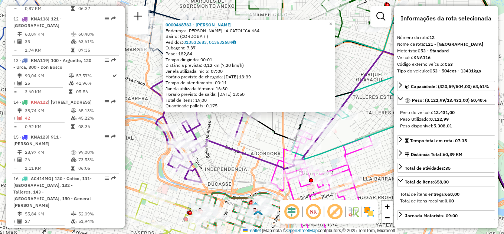
click at [257, 145] on div "0000468763 - Macadana Srl Endereço: ISABEL LA CATOLICA 664 Bairro: (CORDOBA / )…" at bounding box center [252, 117] width 504 height 234
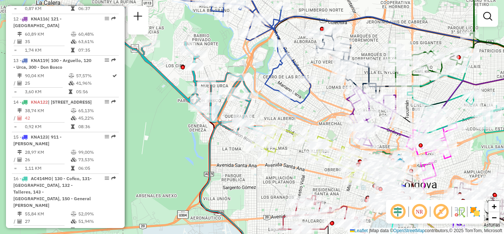
drag, startPoint x: 160, startPoint y: 189, endPoint x: 172, endPoint y: 169, distance: 23.4
click at [172, 169] on div "Janela de atendimento Grade de atendimento Capacidade Transportadoras Veículos …" at bounding box center [252, 117] width 504 height 234
click at [152, 161] on div "Janela de atendimento Grade de atendimento Capacidade Transportadoras Veículos …" at bounding box center [252, 117] width 504 height 234
click at [256, 182] on div "Janela de atendimento Grade de atendimento Capacidade Transportadoras Veículos …" at bounding box center [252, 117] width 504 height 234
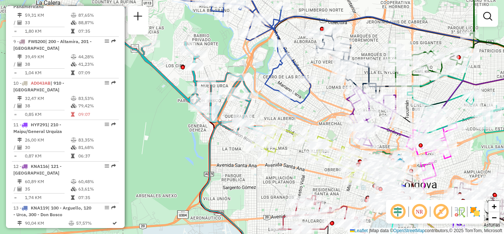
scroll to position [545, 0]
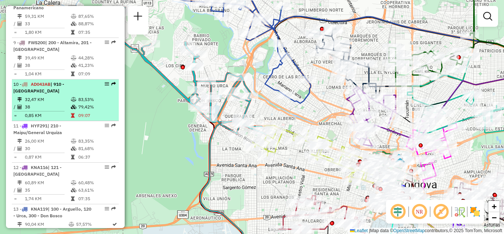
click at [69, 88] on li "10 - AD043AB | 910 - Nueva Cordoba 32,47 KM 83,53% / 38 79,42% = 0,85 KM 09:07" at bounding box center [65, 100] width 107 height 42
select select "**********"
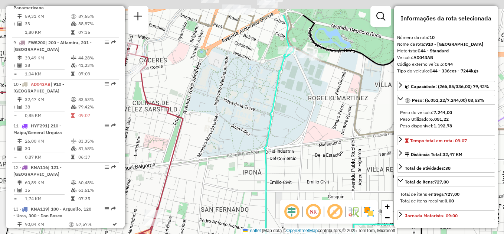
drag, startPoint x: 224, startPoint y: 84, endPoint x: 209, endPoint y: 221, distance: 138.3
click at [209, 221] on div "Janela de atendimento Grade de atendimento Capacidade Transportadoras Veículos …" at bounding box center [252, 117] width 504 height 234
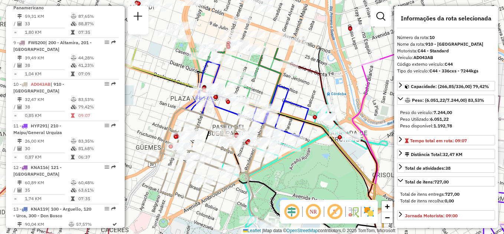
drag, startPoint x: 212, startPoint y: 212, endPoint x: 195, endPoint y: 246, distance: 37.9
click at [195, 234] on html "Aguarde... Pop-up bloqueado! Seu navegador bloqueou automáticamente a abertura …" at bounding box center [252, 117] width 504 height 234
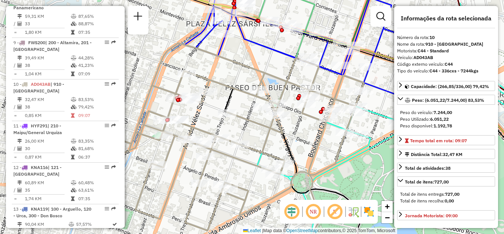
drag, startPoint x: 237, startPoint y: 112, endPoint x: 266, endPoint y: 134, distance: 35.7
click at [266, 134] on icon at bounding box center [234, 137] width 259 height 188
click at [235, 73] on div "Janela de atendimento Grade de atendimento Capacidade Transportadoras Veículos …" at bounding box center [252, 117] width 504 height 234
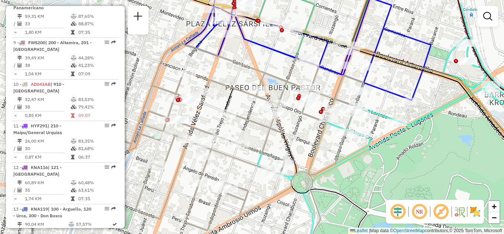
click at [357, 175] on div "Janela de atendimento Grade de atendimento Capacidade Transportadoras Veículos …" at bounding box center [252, 117] width 504 height 234
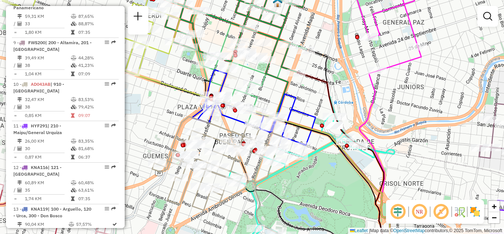
drag, startPoint x: 360, startPoint y: 157, endPoint x: 328, endPoint y: 180, distance: 38.6
click at [328, 180] on div "Janela de atendimento Grade de atendimento Capacidade Transportadoras Veículos …" at bounding box center [252, 117] width 504 height 234
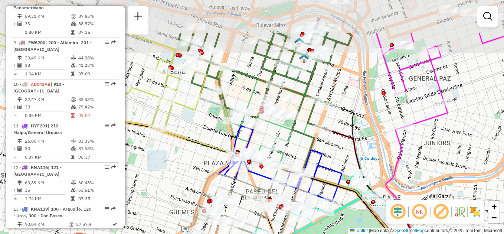
drag, startPoint x: 151, startPoint y: 105, endPoint x: 188, endPoint y: 166, distance: 72.0
click at [188, 166] on div "Janela de atendimento Grade de atendimento Capacidade Transportadoras Veículos …" at bounding box center [252, 117] width 504 height 234
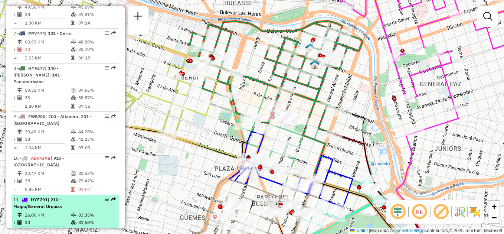
scroll to position [471, 0]
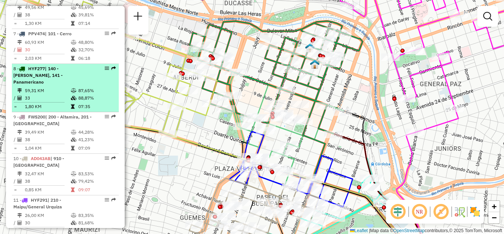
click at [53, 87] on td "59,31 KM" at bounding box center [48, 90] width 46 height 7
select select "**********"
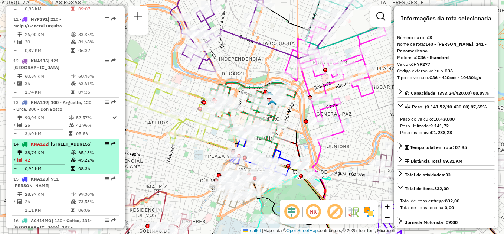
scroll to position [657, 0]
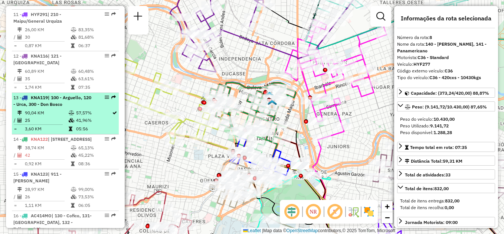
click at [63, 101] on li "13 - KNA119 | 100 - Arguello, 120 - Urca, 300 - Don Bosco 90,04 KM 57,57% / 25 …" at bounding box center [65, 114] width 107 height 42
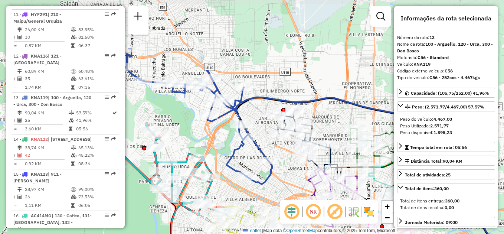
drag, startPoint x: 271, startPoint y: 115, endPoint x: 288, endPoint y: 170, distance: 58.0
click at [288, 170] on div "Janela de atendimento Grade de atendimento Capacidade Transportadoras Veículos …" at bounding box center [252, 117] width 504 height 234
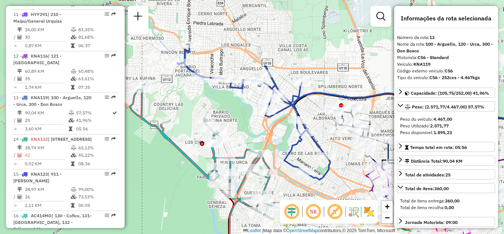
drag, startPoint x: 279, startPoint y: 79, endPoint x: 320, endPoint y: 79, distance: 40.9
click at [320, 79] on div "Janela de atendimento Grade de atendimento Capacidade Transportadoras Veículos …" at bounding box center [252, 117] width 504 height 234
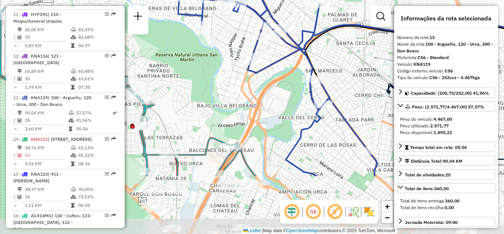
drag, startPoint x: 296, startPoint y: 96, endPoint x: 333, endPoint y: 14, distance: 89.3
click at [333, 14] on div "Janela de atendimento Grade de atendimento Capacidade Transportadoras Veículos …" at bounding box center [252, 117] width 504 height 234
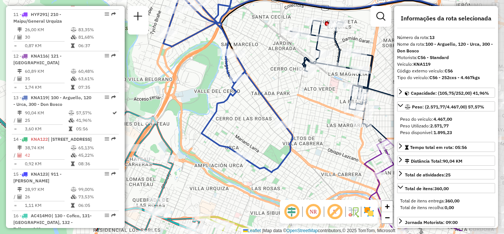
drag, startPoint x: 351, startPoint y: 93, endPoint x: 266, endPoint y: 66, distance: 88.8
click at [266, 66] on div "Janela de atendimento Grade de atendimento Capacidade Transportadoras Veículos …" at bounding box center [252, 117] width 504 height 234
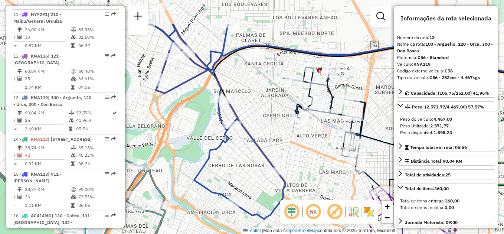
drag, startPoint x: 251, startPoint y: 117, endPoint x: 243, endPoint y: 172, distance: 55.6
click at [243, 172] on div "Janela de atendimento Grade de atendimento Capacidade Transportadoras Veículos …" at bounding box center [252, 117] width 504 height 234
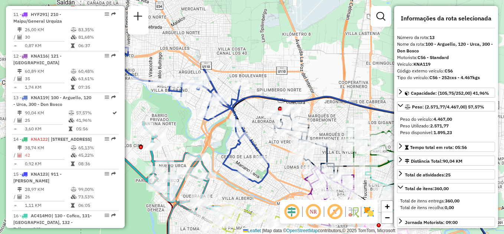
click at [258, 119] on div "Janela de atendimento Grade de atendimento Capacidade Transportadoras Veículos …" at bounding box center [252, 117] width 504 height 234
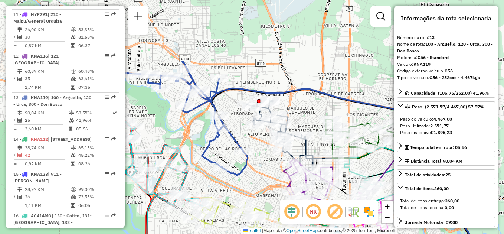
drag, startPoint x: 272, startPoint y: 166, endPoint x: 259, endPoint y: 168, distance: 12.7
click at [248, 170] on icon at bounding box center [171, 108] width 153 height 136
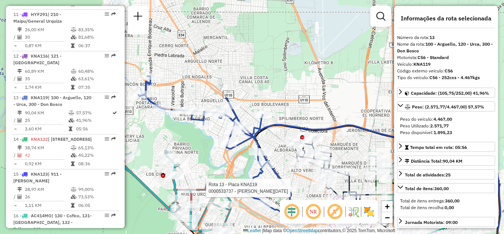
drag, startPoint x: 258, startPoint y: 72, endPoint x: 291, endPoint y: 97, distance: 41.4
click at [291, 97] on div "Rota 13 - Placa KNA119 0000533737 - Toranzo Lucia Marcela Janela de atendimento…" at bounding box center [252, 117] width 504 height 234
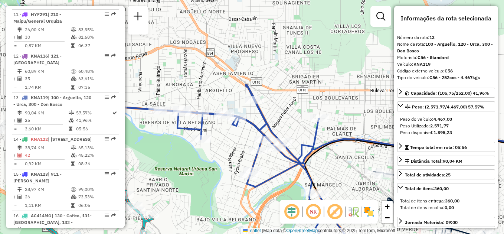
drag, startPoint x: 263, startPoint y: 115, endPoint x: 331, endPoint y: 101, distance: 69.3
click at [331, 101] on div "Rota 13 - Placa KNA119 0000533737 - Toranzo Lucia Marcela Janela de atendimento…" at bounding box center [252, 117] width 504 height 234
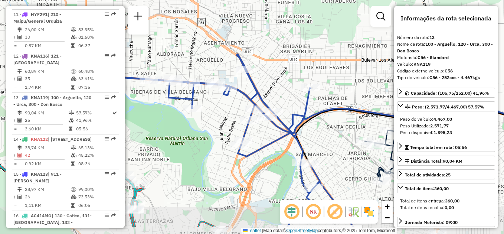
drag, startPoint x: 285, startPoint y: 114, endPoint x: 276, endPoint y: 83, distance: 31.7
click at [276, 83] on div "Rota 13 - Placa KNA119 0000533737 - Toranzo Lucia Marcela Janela de atendimento…" at bounding box center [252, 117] width 504 height 234
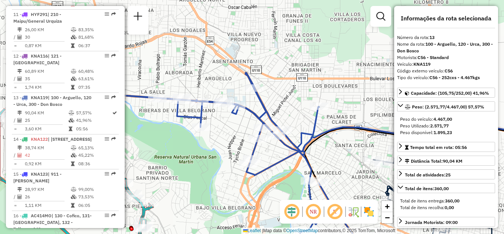
drag, startPoint x: 272, startPoint y: 95, endPoint x: 280, endPoint y: 114, distance: 20.4
click at [280, 114] on div "Rota 13 - Placa KNA119 0000533737 - Toranzo Lucia Marcela Janela de atendimento…" at bounding box center [252, 117] width 504 height 234
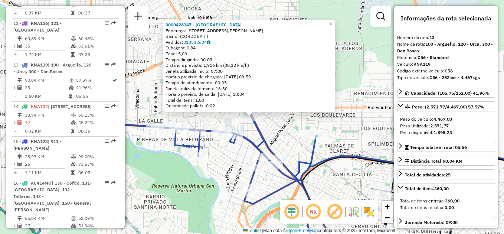
scroll to position [694, 0]
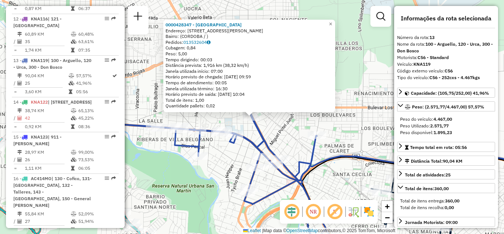
click at [292, 139] on div "0000428347 - Alto Tejeda Endereço: AVENIDA RAFAEL NÚÑEZ 6093 Bairro: (CORDOBA /…" at bounding box center [252, 117] width 504 height 234
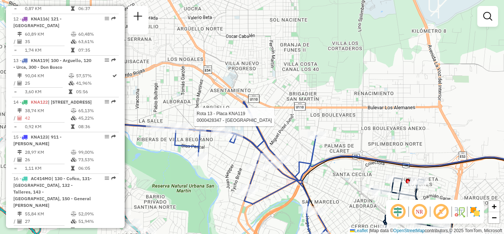
select select "**********"
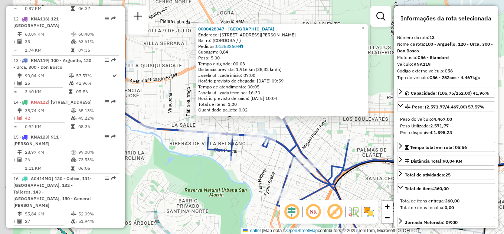
drag, startPoint x: 197, startPoint y: 179, endPoint x: 230, endPoint y: 183, distance: 32.9
click at [230, 183] on div "0000428347 - Alto Tejeda Endereço: AVENIDA RAFAEL NÚÑEZ 6093 Bairro: (CORDOBA /…" at bounding box center [252, 117] width 504 height 234
click at [245, 177] on div "0000428347 - Alto Tejeda Endereço: AVENIDA RAFAEL NÚÑEZ 6093 Bairro: (CORDOBA /…" at bounding box center [252, 117] width 504 height 234
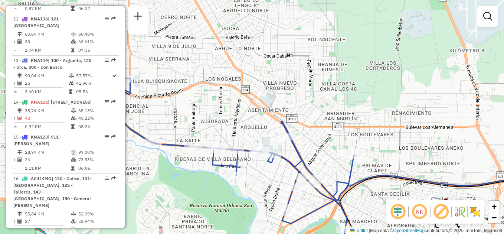
drag, startPoint x: 318, startPoint y: 129, endPoint x: 323, endPoint y: 144, distance: 16.4
click at [323, 144] on div "Janela de atendimento Grade de atendimento Capacidade Transportadoras Veículos …" at bounding box center [252, 117] width 504 height 234
select select "**********"
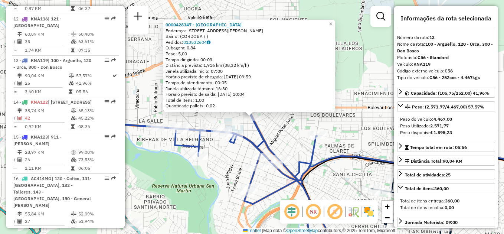
click at [296, 147] on div "0000428347 - Alto Tejeda Endereço: AVENIDA RAFAEL NÚÑEZ 6093 Bairro: (CORDOBA /…" at bounding box center [252, 117] width 504 height 234
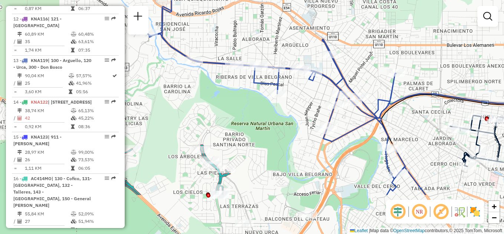
drag, startPoint x: 236, startPoint y: 163, endPoint x: 314, endPoint y: 100, distance: 99.6
click at [314, 100] on div "Janela de atendimento Grade de atendimento Capacidade Transportadoras Veículos …" at bounding box center [252, 117] width 504 height 234
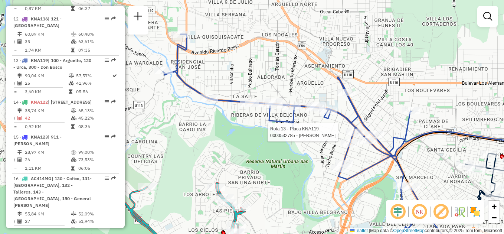
drag, startPoint x: 344, startPoint y: 178, endPoint x: 360, endPoint y: 215, distance: 40.8
click at [360, 215] on div "Rota 13 - Placa KNA119 0000532785 - Chena Frias Juan Manuel Janela de atendimen…" at bounding box center [252, 117] width 504 height 234
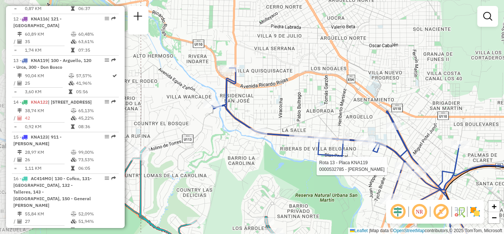
drag, startPoint x: 267, startPoint y: 156, endPoint x: 316, endPoint y: 189, distance: 59.5
click at [316, 189] on div "Rota 13 - Placa KNA119 0000532785 - Chena Frias Juan Manuel Janela de atendimen…" at bounding box center [252, 117] width 504 height 234
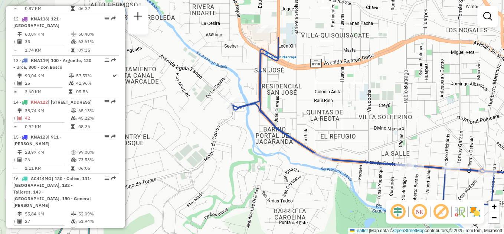
drag, startPoint x: 253, startPoint y: 147, endPoint x: 360, endPoint y: 208, distance: 122.4
click at [360, 208] on div "Rota 13 - Placa KNA119 0000532785 - Chena Frias Juan Manuel Janela de atendimen…" at bounding box center [252, 117] width 504 height 234
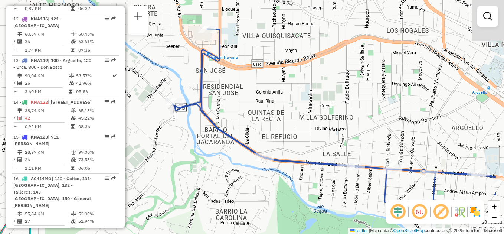
drag, startPoint x: 364, startPoint y: 199, endPoint x: 298, endPoint y: 196, distance: 65.8
click at [298, 196] on div "Rota 13 - Placa KNA119 0000532785 - Chena Frias Juan Manuel Janela de atendimen…" at bounding box center [252, 117] width 504 height 234
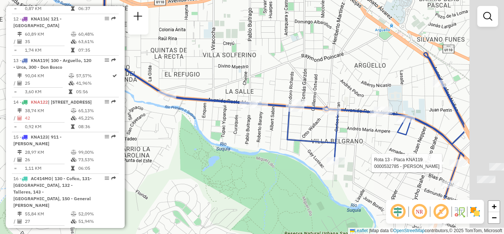
drag, startPoint x: 327, startPoint y: 207, endPoint x: 227, endPoint y: 140, distance: 120.2
click at [227, 141] on div "Rota 13 - Placa KNA119 0000532785 - Chena Frias Juan Manuel Janela de atendimen…" at bounding box center [252, 117] width 504 height 234
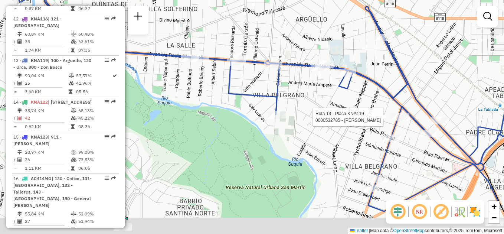
drag, startPoint x: 312, startPoint y: 178, endPoint x: 254, endPoint y: 134, distance: 72.7
click at [254, 134] on div "Rota 13 - Placa KNA119 0000532785 - Chena Frias Juan Manuel Janela de atendimen…" at bounding box center [252, 117] width 504 height 234
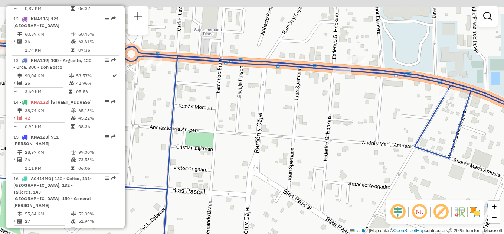
drag, startPoint x: 311, startPoint y: 65, endPoint x: 321, endPoint y: 130, distance: 65.7
click at [321, 130] on div "Rota 13 - Placa KNA119 0000532785 - Chena Frias Juan Manuel Janela de atendimen…" at bounding box center [252, 117] width 504 height 234
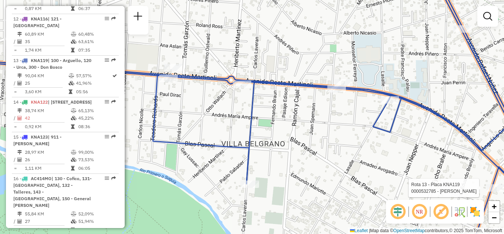
drag, startPoint x: 336, startPoint y: 109, endPoint x: 338, endPoint y: 115, distance: 6.6
click at [338, 115] on div "Rota 13 - Placa KNA119 0000532785 - Chena Frias Juan Manuel Janela de atendimen…" at bounding box center [252, 117] width 504 height 234
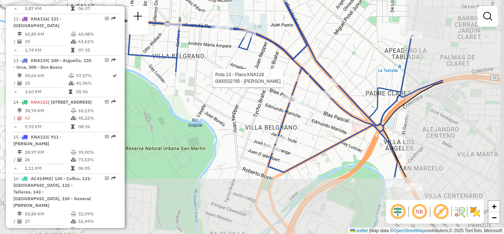
drag, startPoint x: 348, startPoint y: 152, endPoint x: 236, endPoint y: 71, distance: 138.1
click at [236, 71] on div "Rota 13 - Placa KNA119 0000532785 - Chena Frias Juan Manuel Janela de atendimen…" at bounding box center [252, 117] width 504 height 234
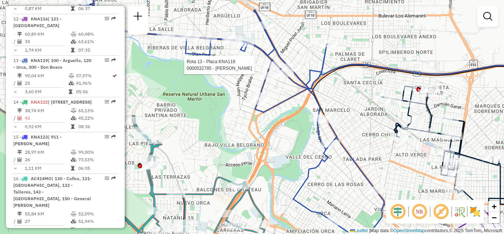
drag, startPoint x: 307, startPoint y: 133, endPoint x: 295, endPoint y: 96, distance: 39.0
click at [295, 96] on div "Rota 13 - Placa KNA119 0000532785 - Chena Frias Juan Manuel Janela de atendimen…" at bounding box center [252, 117] width 504 height 234
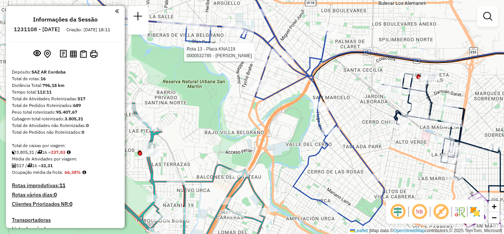
scroll to position [694, 0]
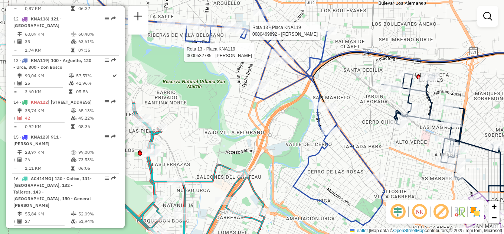
select select "**********"
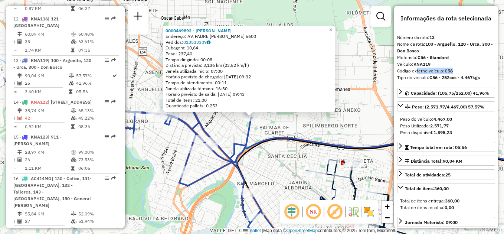
drag, startPoint x: 414, startPoint y: 71, endPoint x: 457, endPoint y: 68, distance: 42.8
click at [457, 68] on div "Código externo veículo: C56" at bounding box center [446, 71] width 98 height 7
drag, startPoint x: 457, startPoint y: 68, endPoint x: 463, endPoint y: 71, distance: 6.6
click at [463, 71] on div "Código externo veículo: C56" at bounding box center [446, 71] width 98 height 7
click at [282, 151] on div "0000469892 - SABADO MARCELO Endereço: AV. PADRE ANTONIO MARIA CLARET 5600 Pedid…" at bounding box center [252, 117] width 504 height 234
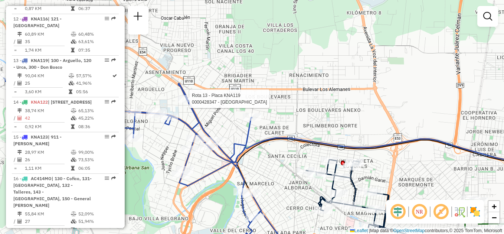
select select "**********"
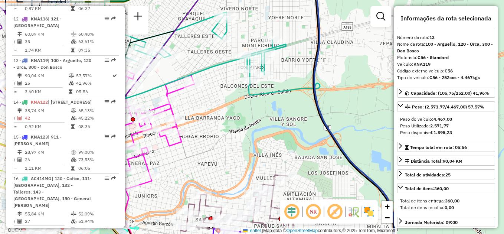
drag, startPoint x: 213, startPoint y: 114, endPoint x: 276, endPoint y: 137, distance: 66.4
click at [267, 147] on div "Rota 7 - Placa PPV474 0000441066 - Perafan Carlos Alberto Rota 13 - Placa KNA11…" at bounding box center [252, 117] width 504 height 234
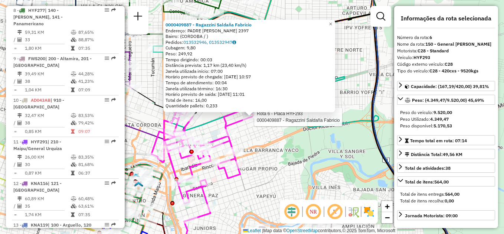
scroll to position [459, 0]
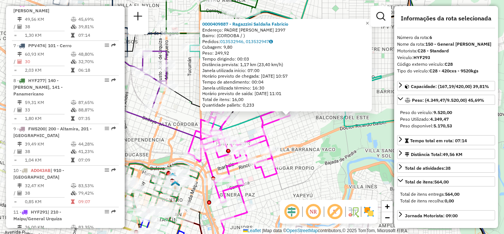
drag, startPoint x: 257, startPoint y: 164, endPoint x: 293, endPoint y: 163, distance: 36.4
click at [293, 163] on div "0000409887 - Ragazzini Saldaña [PERSON_NAME]: [STREET_ADDRESS][PERSON_NAME] Ped…" at bounding box center [252, 117] width 504 height 234
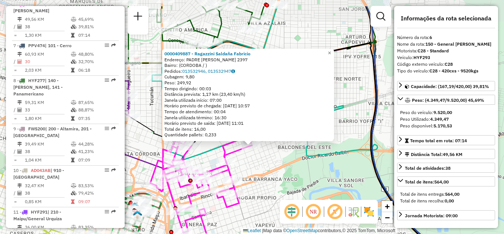
drag, startPoint x: 317, startPoint y: 143, endPoint x: 282, endPoint y: 173, distance: 46.1
click at [282, 173] on div "0000409887 - Ragazzini Saldaña [PERSON_NAME]: [STREET_ADDRESS][PERSON_NAME] Ped…" at bounding box center [252, 117] width 504 height 234
click at [279, 173] on div "0000409887 - Ragazzini Saldaña [PERSON_NAME]: [STREET_ADDRESS][PERSON_NAME] Ped…" at bounding box center [252, 117] width 504 height 234
